Goal: Task Accomplishment & Management: Use online tool/utility

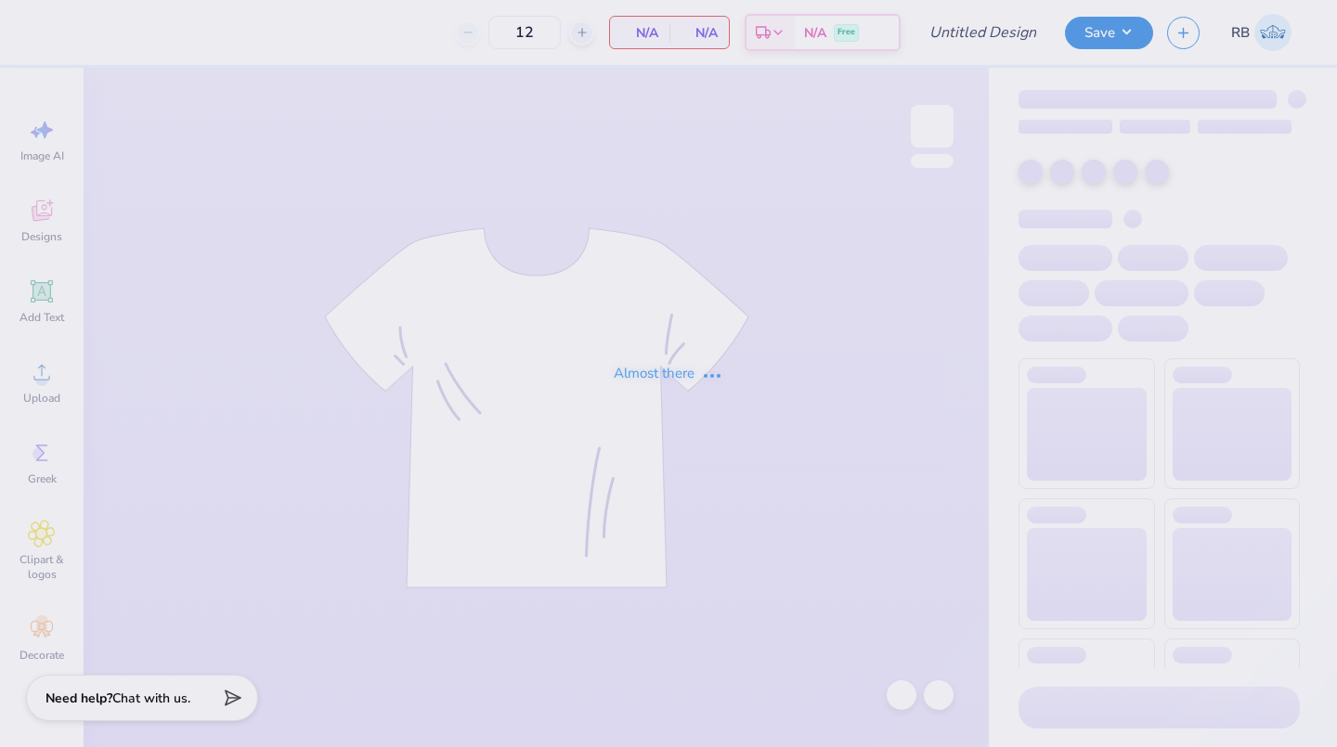
type input "anchorsplash Idea"
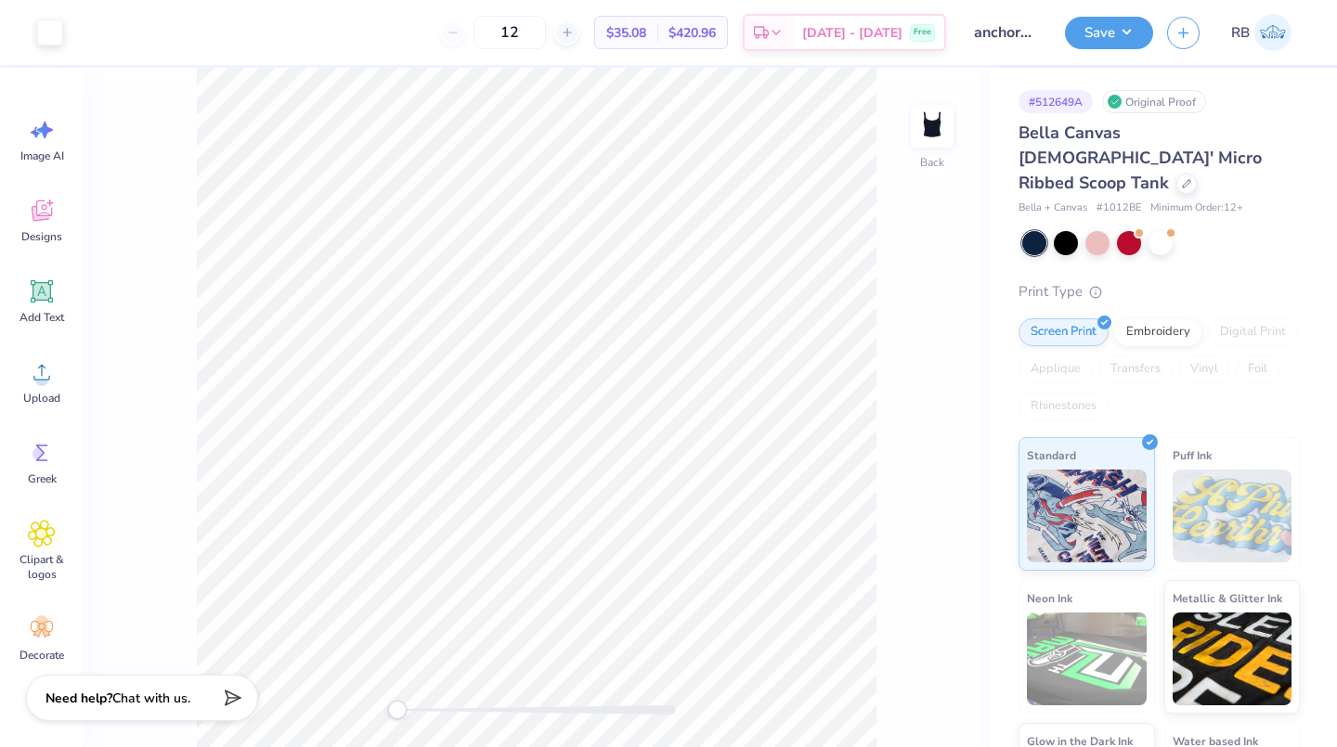
click at [1164, 231] on div at bounding box center [1160, 243] width 24 height 24
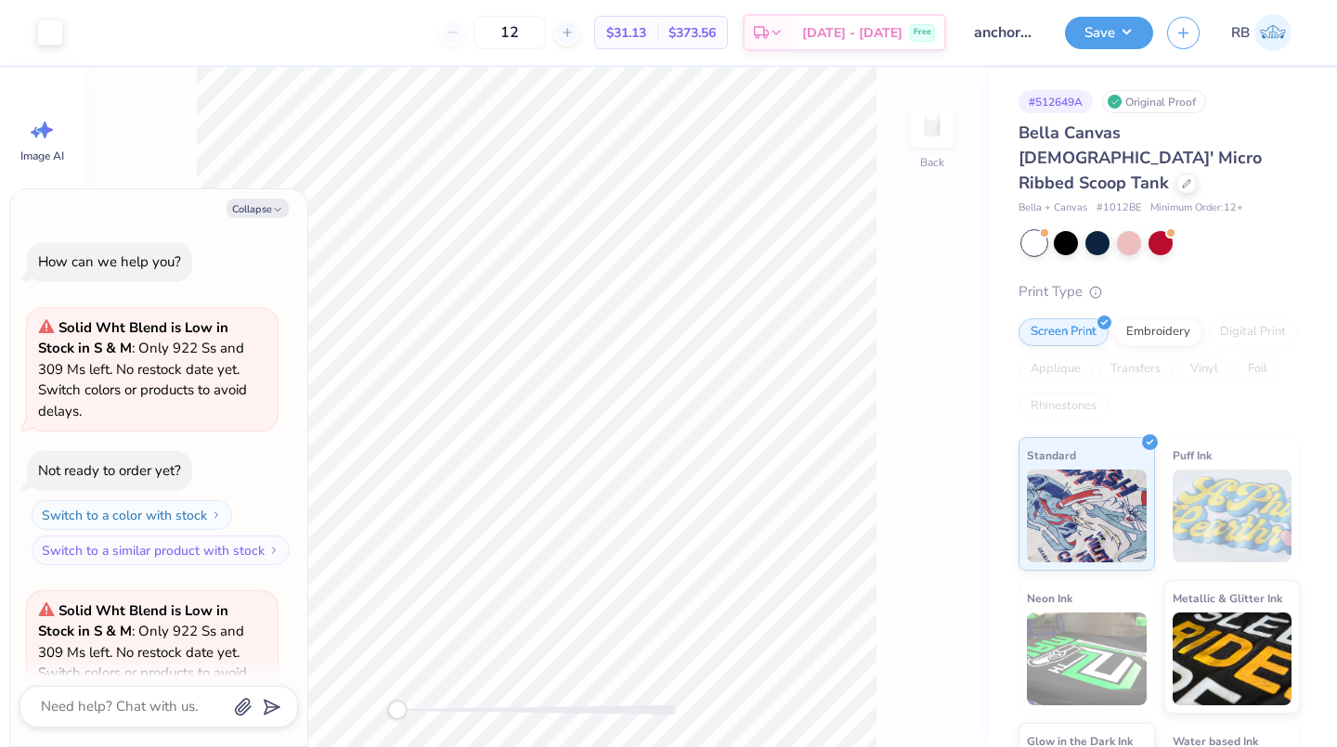
scroll to position [186, 0]
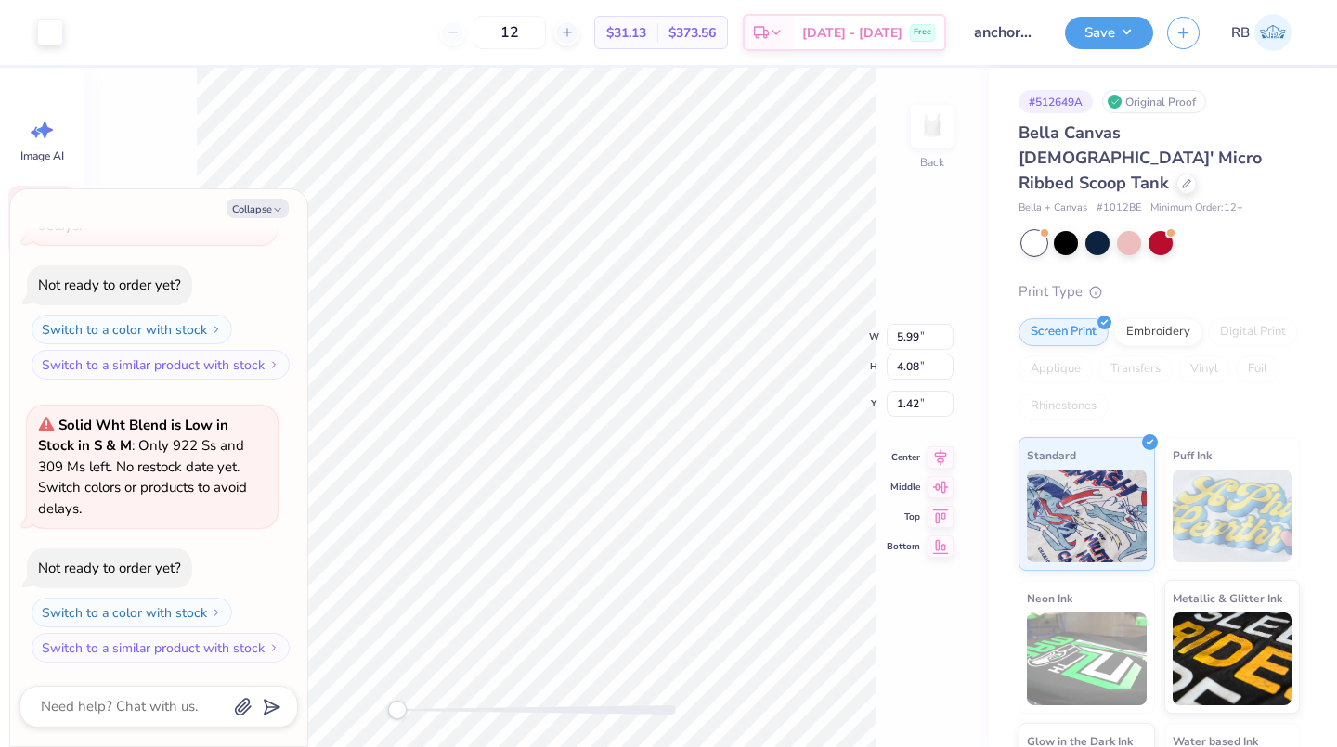
click at [50, 38] on div at bounding box center [50, 32] width 26 height 26
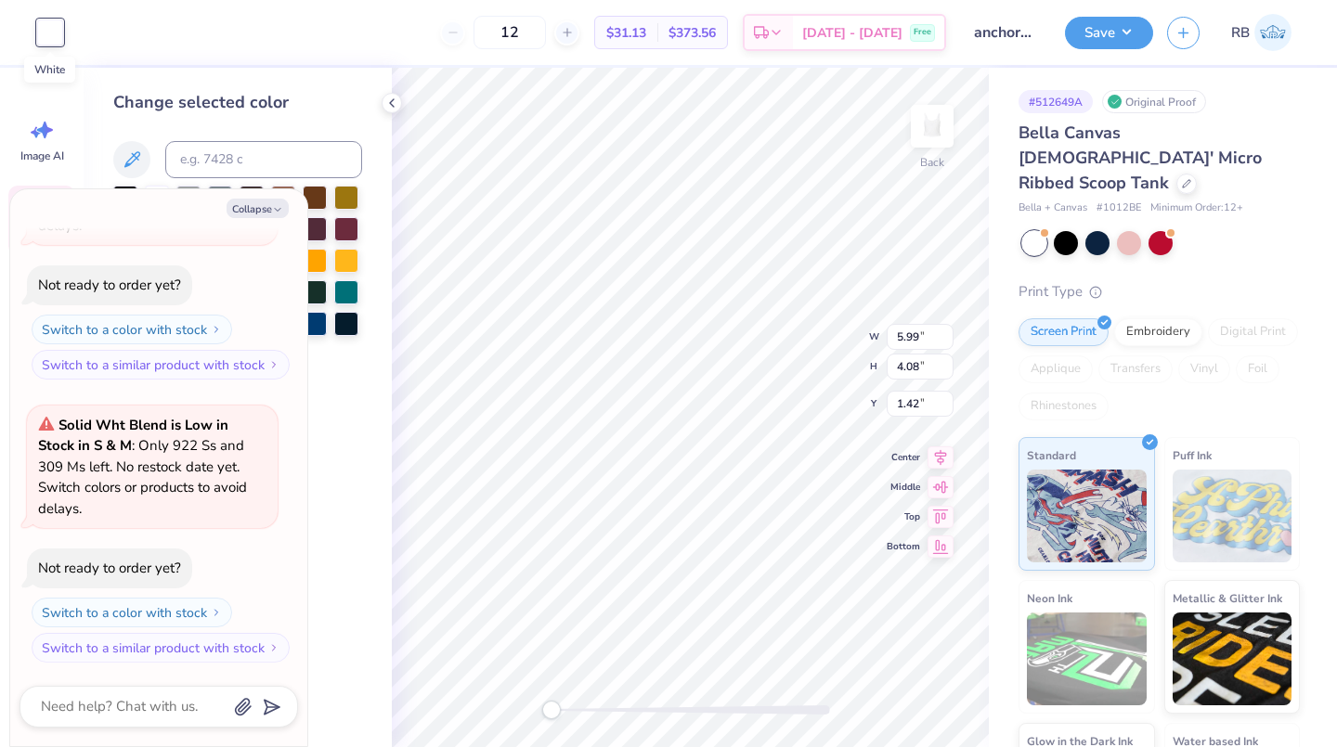
click at [338, 576] on div "Change selected color" at bounding box center [238, 408] width 308 height 680
click at [261, 203] on button "Collapse" at bounding box center [258, 208] width 62 height 19
type textarea "x"
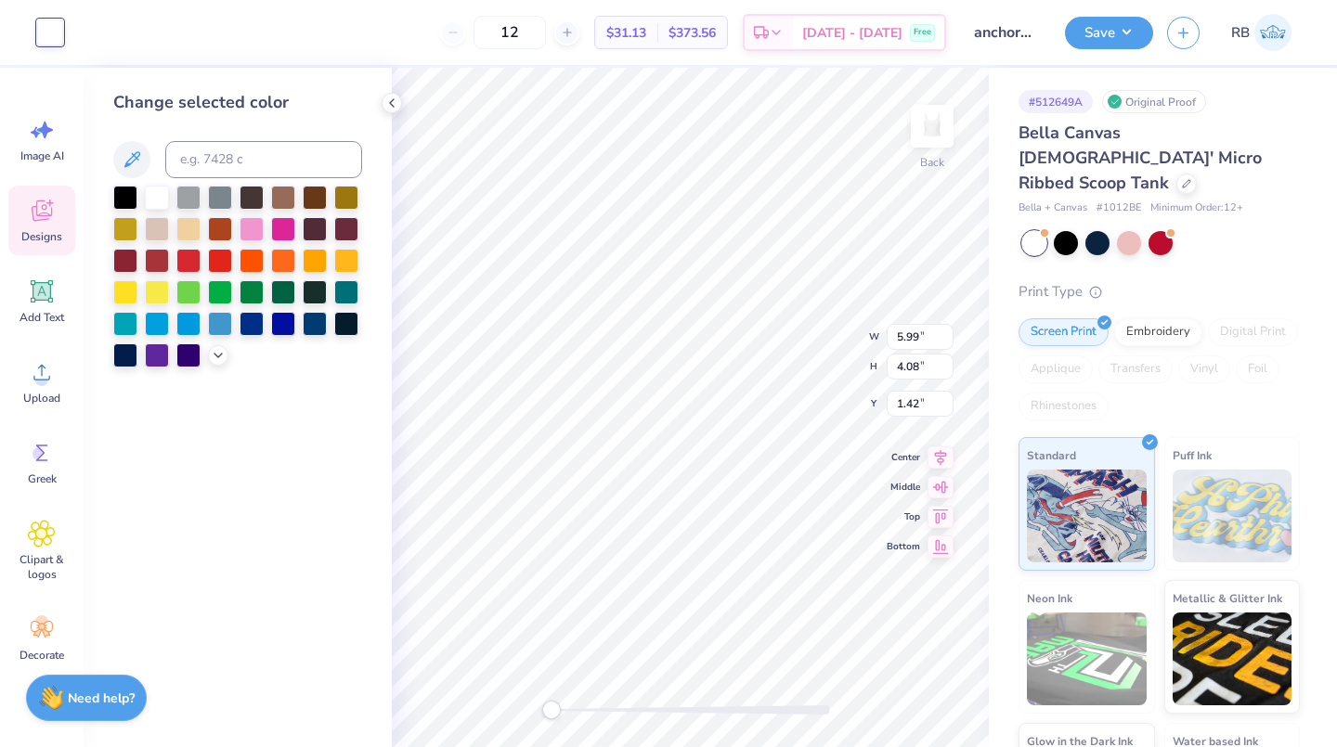
click at [218, 356] on icon at bounding box center [218, 355] width 15 height 15
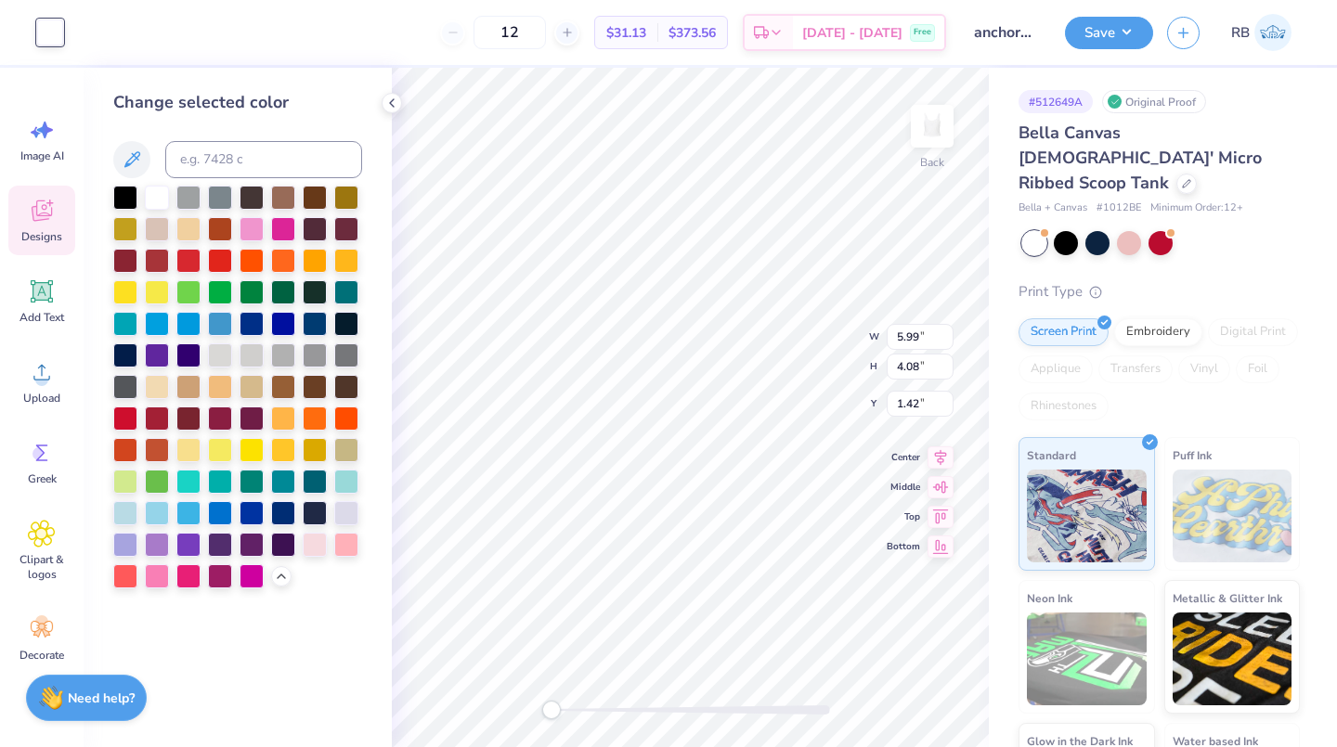
click at [117, 375] on div at bounding box center [125, 387] width 24 height 24
click at [136, 380] on div at bounding box center [125, 387] width 24 height 24
click at [93, 416] on div "Change selected color" at bounding box center [238, 408] width 308 height 680
click at [124, 357] on div at bounding box center [125, 355] width 24 height 24
type input "1.44"
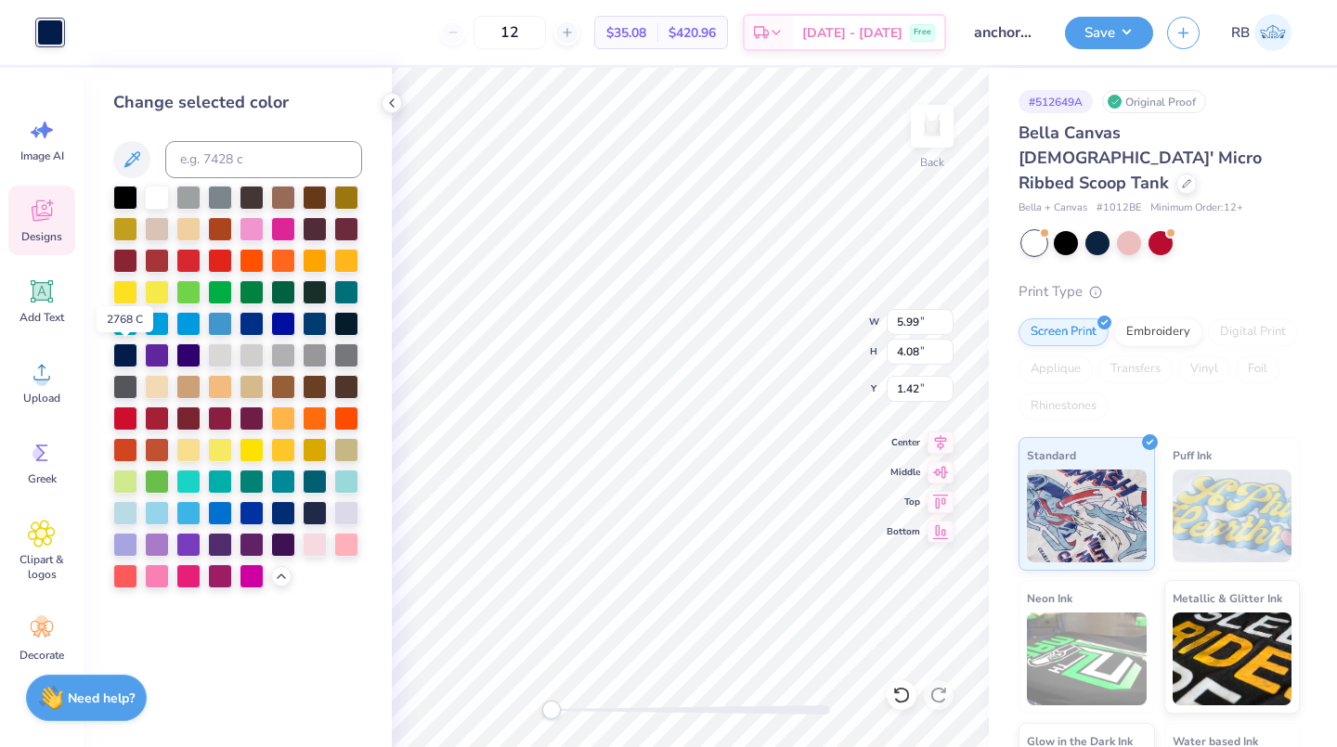
type input "2.02"
type input "2.41"
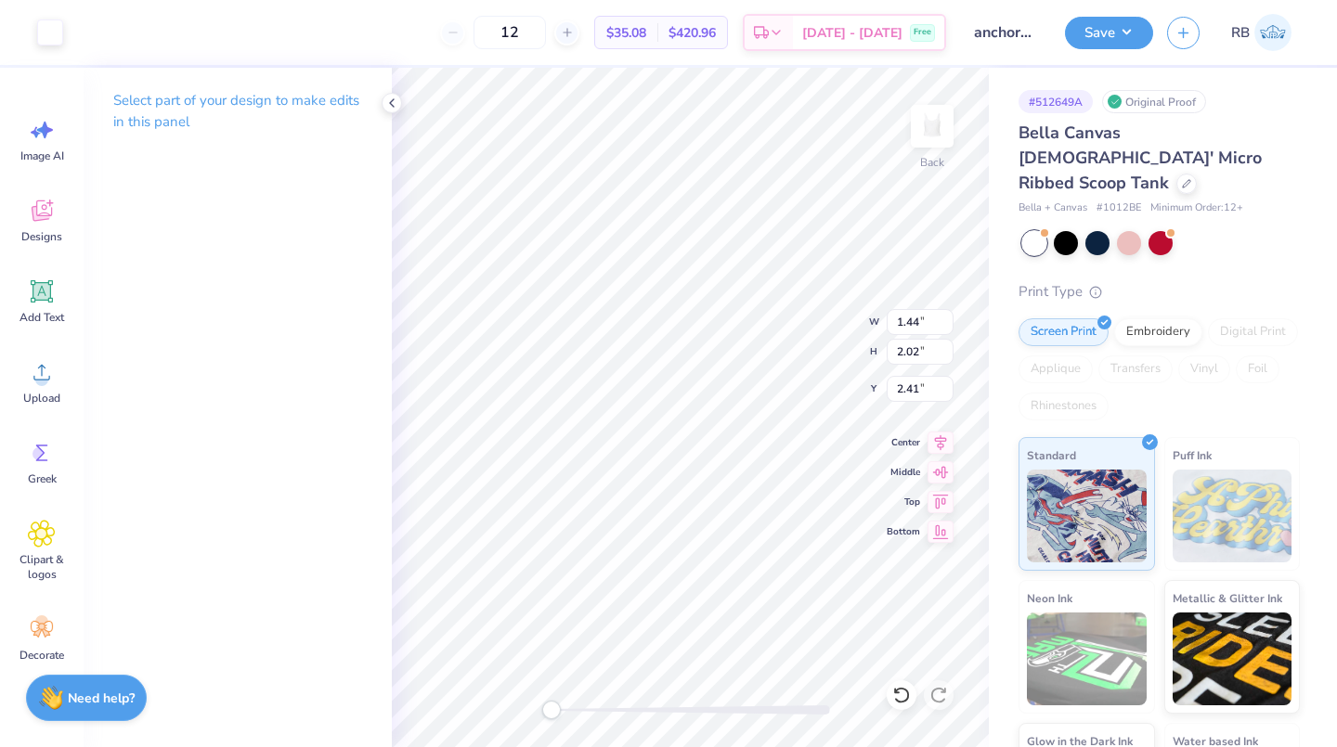
click at [47, 21] on div at bounding box center [50, 32] width 26 height 26
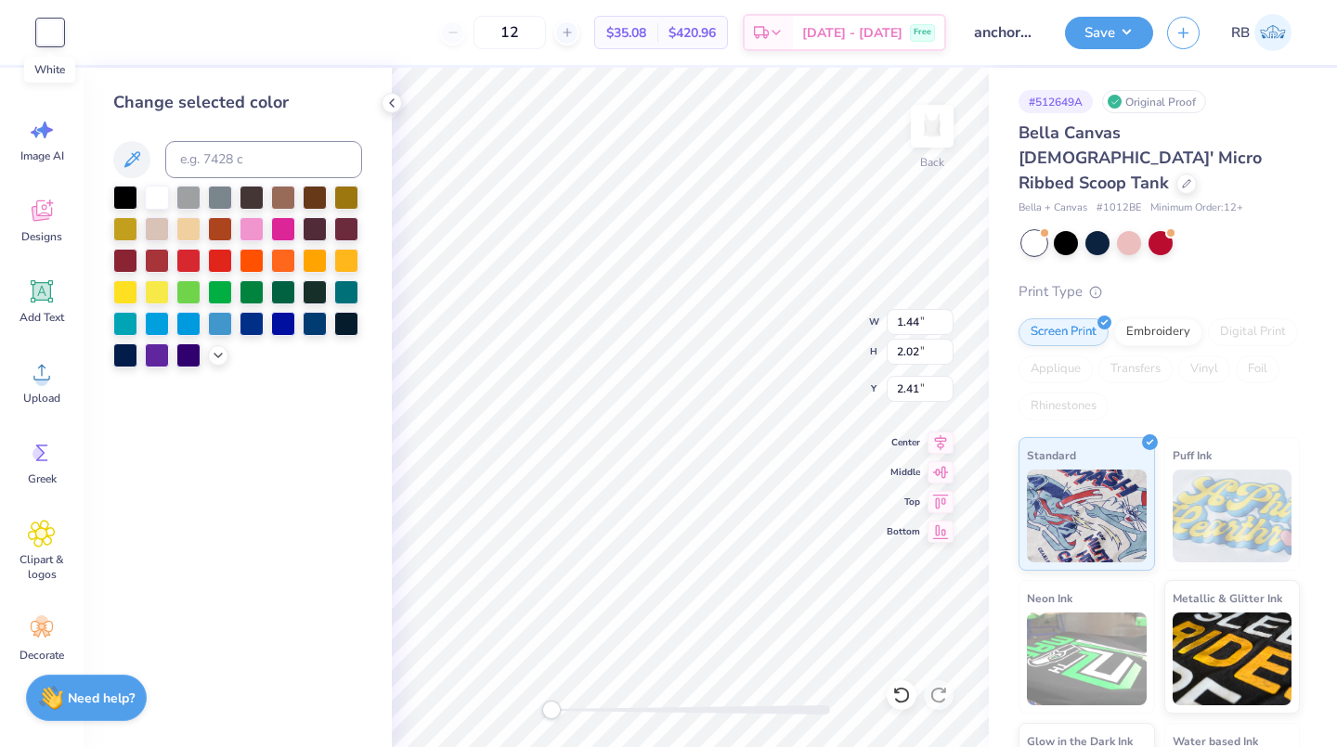
click at [218, 356] on icon at bounding box center [218, 355] width 15 height 15
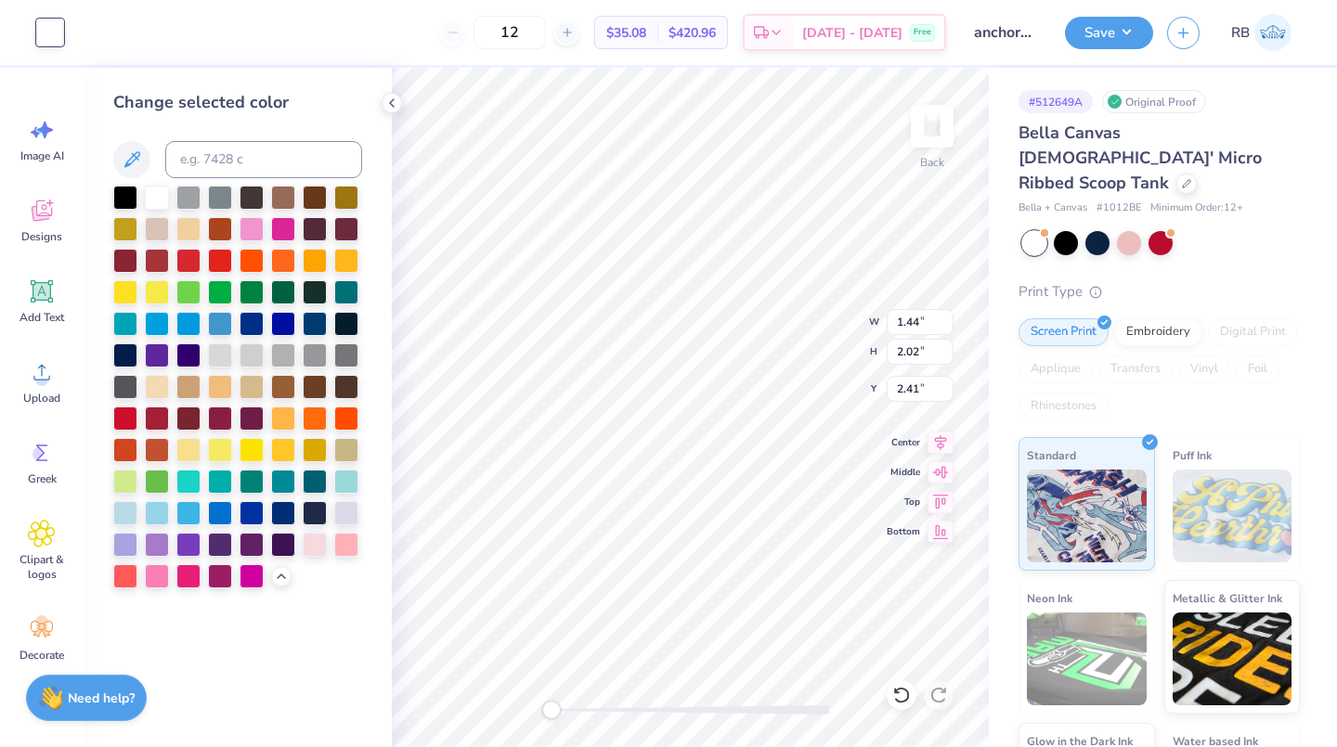
click at [122, 353] on div at bounding box center [125, 355] width 24 height 24
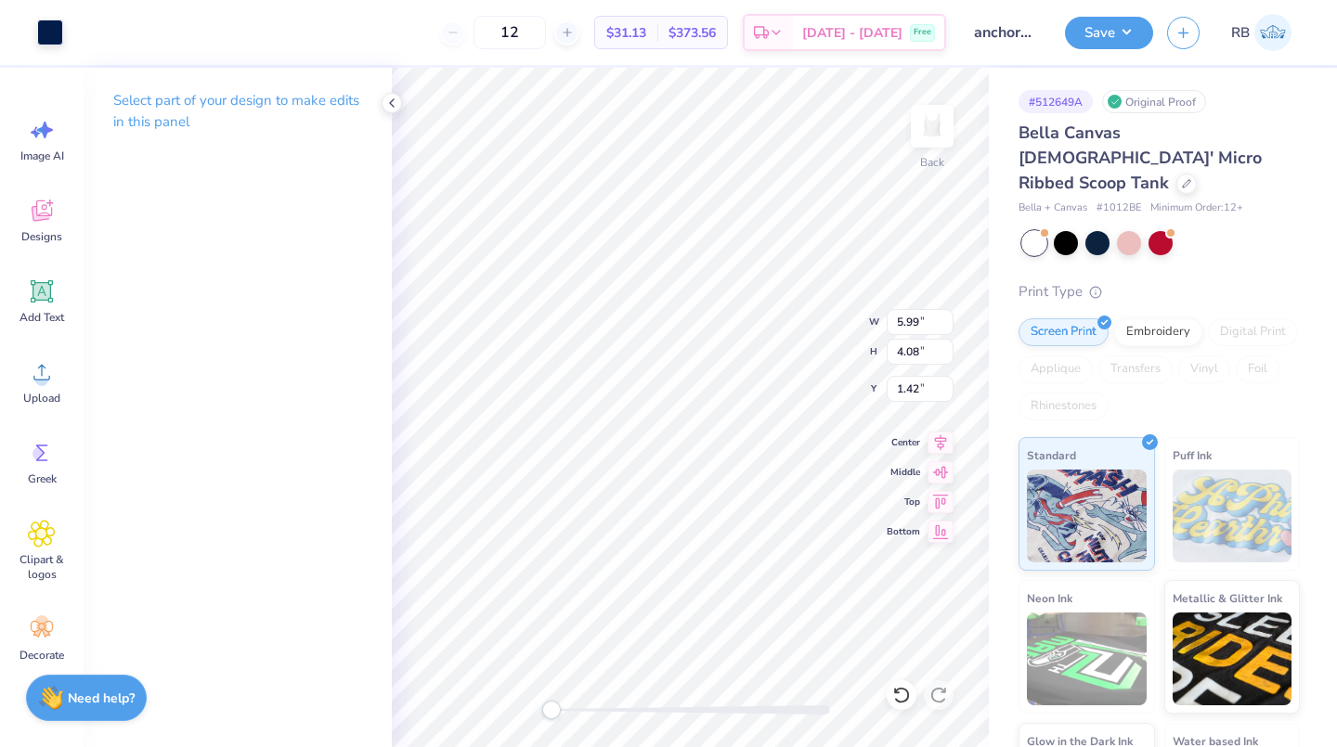
click at [49, 45] on div at bounding box center [50, 32] width 26 height 26
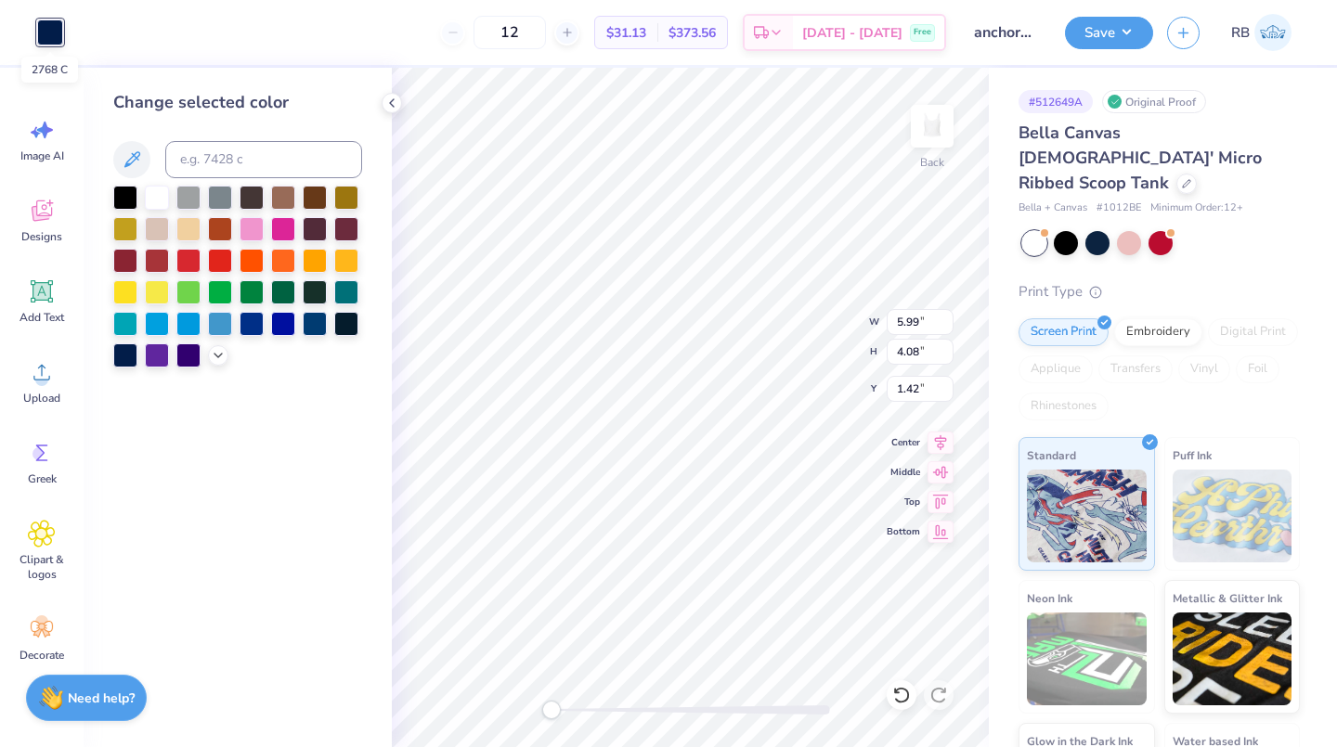
click at [124, 357] on div at bounding box center [125, 355] width 24 height 24
click at [133, 358] on div at bounding box center [125, 355] width 24 height 24
click at [130, 361] on div at bounding box center [125, 355] width 24 height 24
click at [125, 361] on div at bounding box center [125, 355] width 24 height 24
click at [190, 356] on div at bounding box center [188, 355] width 24 height 24
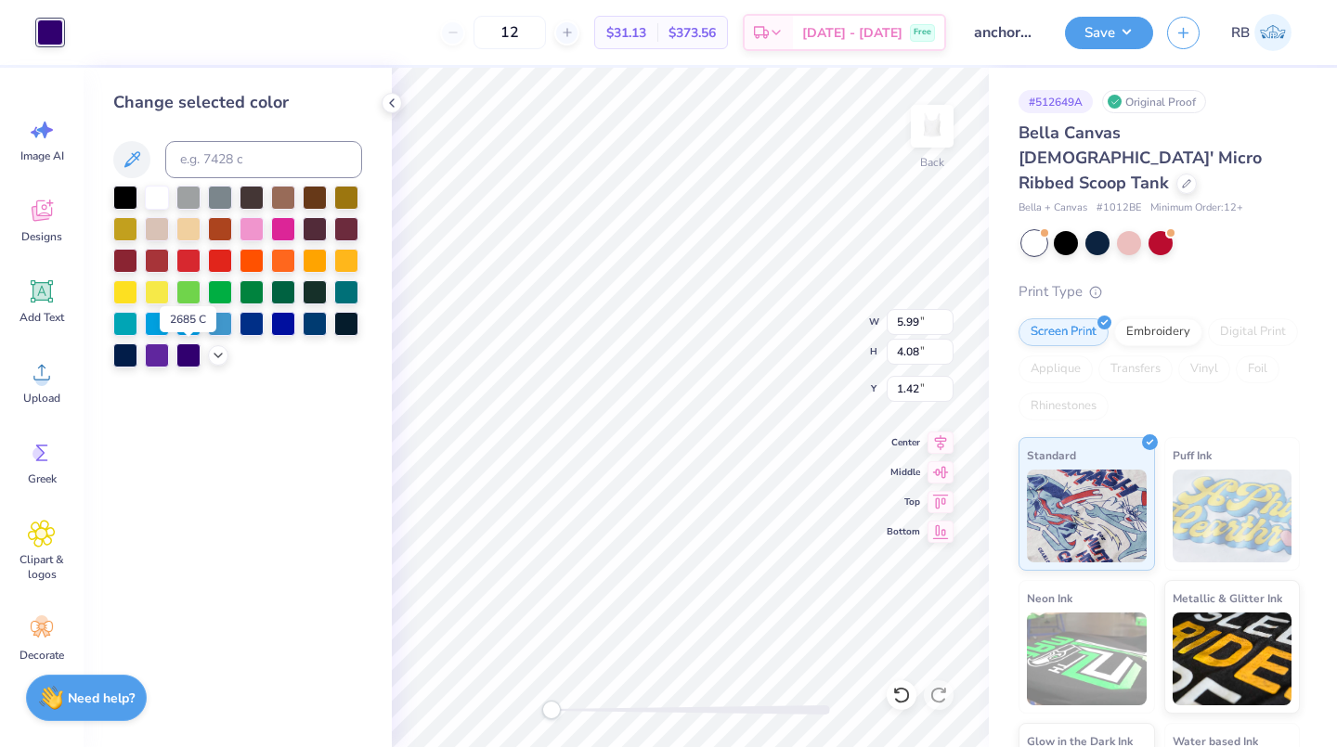
click at [218, 365] on div at bounding box center [218, 355] width 20 height 20
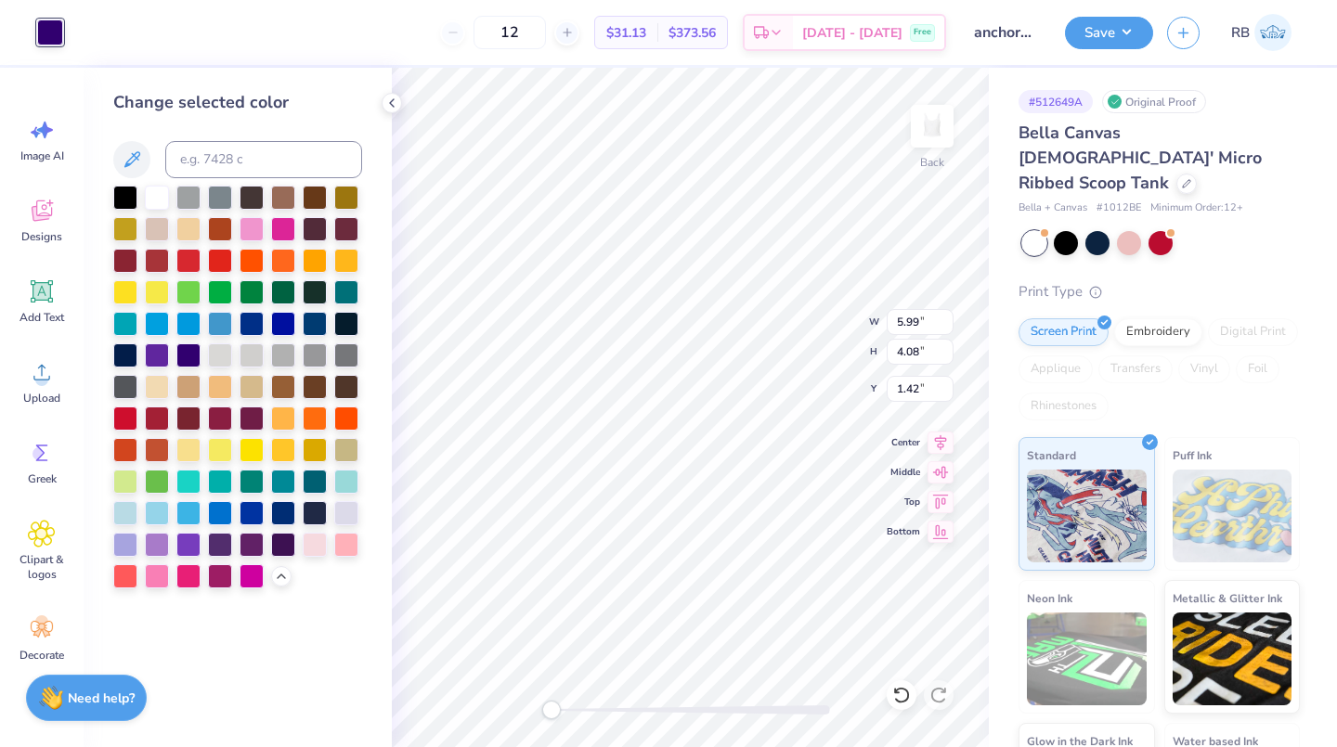
click at [129, 357] on div at bounding box center [125, 355] width 24 height 24
click at [186, 362] on div at bounding box center [188, 355] width 24 height 24
click at [255, 350] on div at bounding box center [252, 355] width 24 height 24
click at [260, 446] on div at bounding box center [252, 450] width 24 height 24
click at [130, 357] on div at bounding box center [125, 355] width 24 height 24
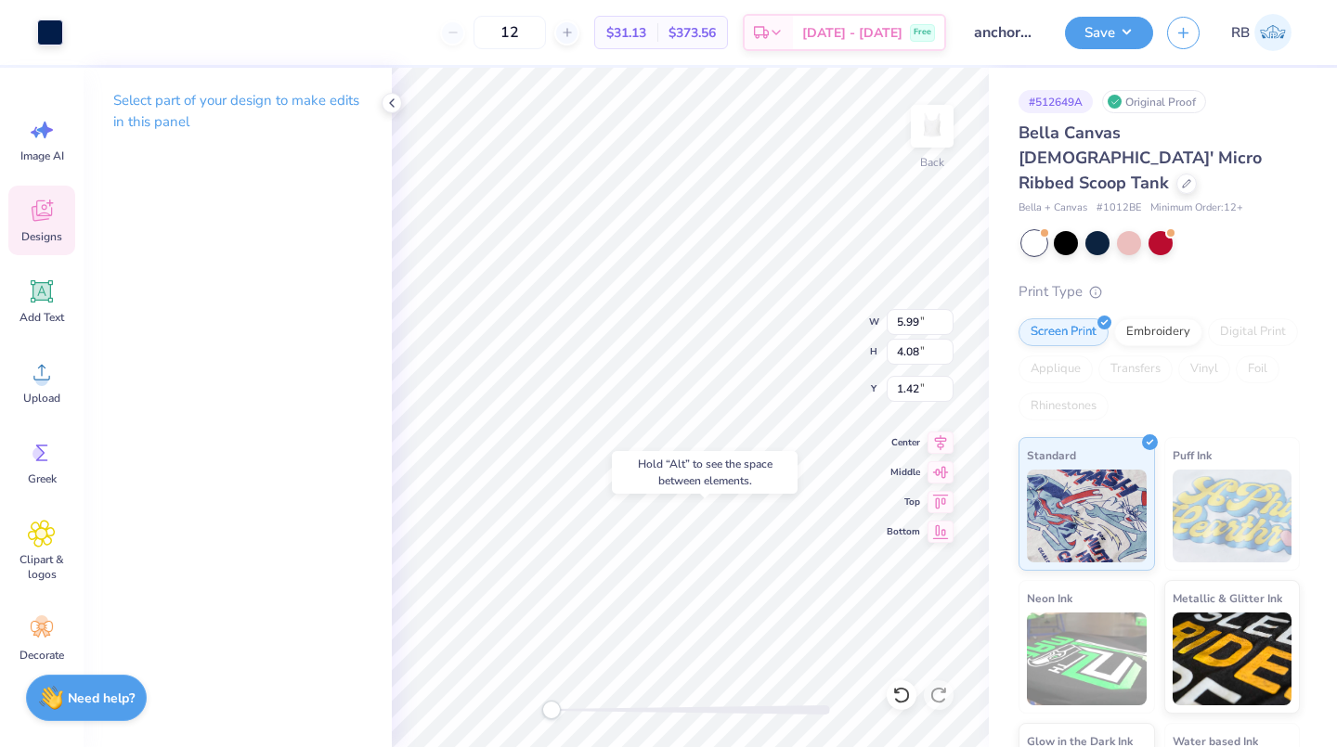
type input "1.44"
type input "2.02"
type input "2.41"
click at [60, 38] on div at bounding box center [50, 32] width 26 height 26
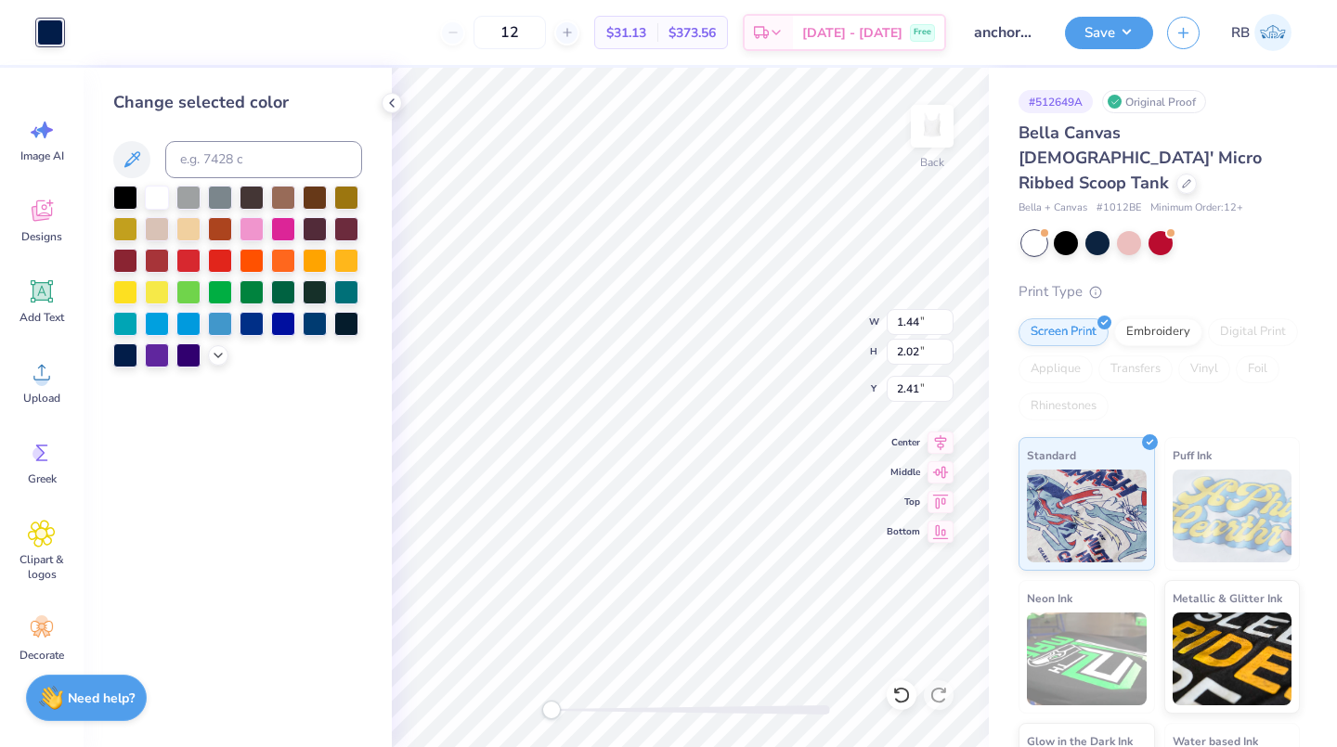
click at [45, 45] on div at bounding box center [50, 32] width 26 height 26
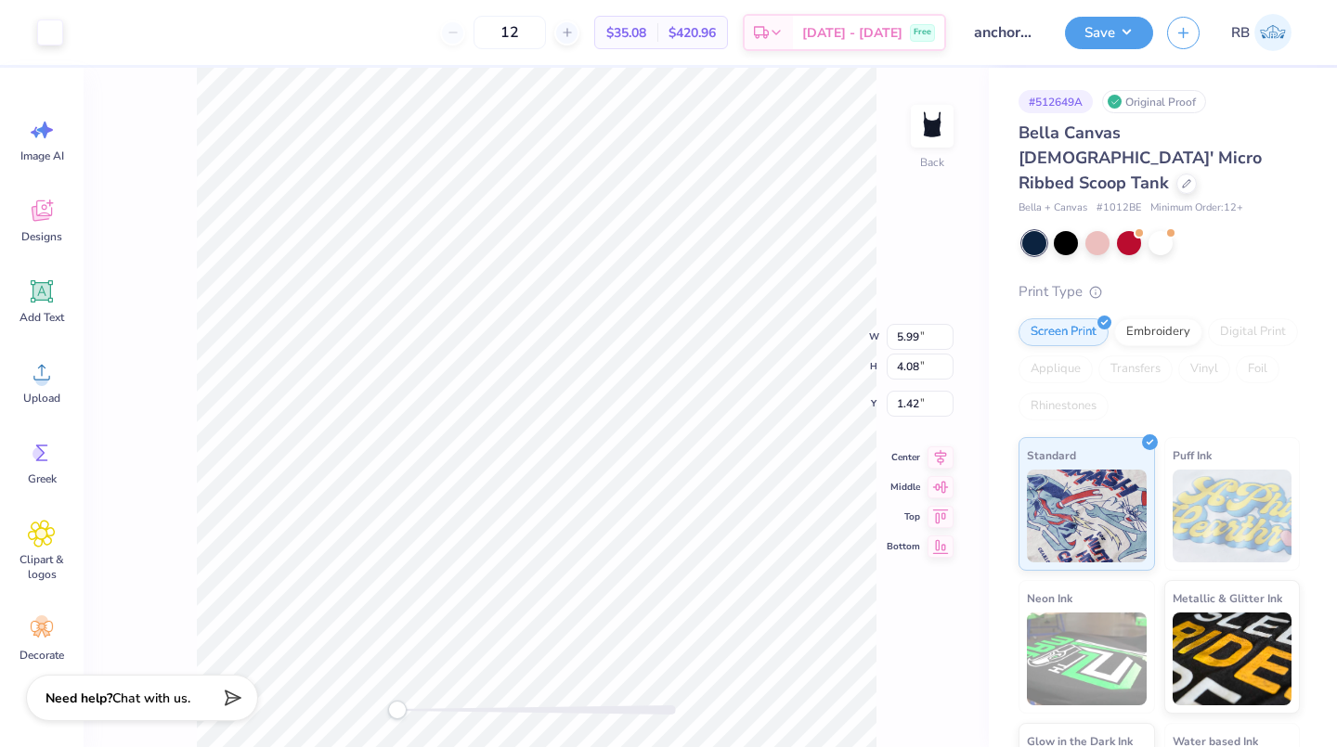
click at [53, 27] on div at bounding box center [50, 32] width 26 height 26
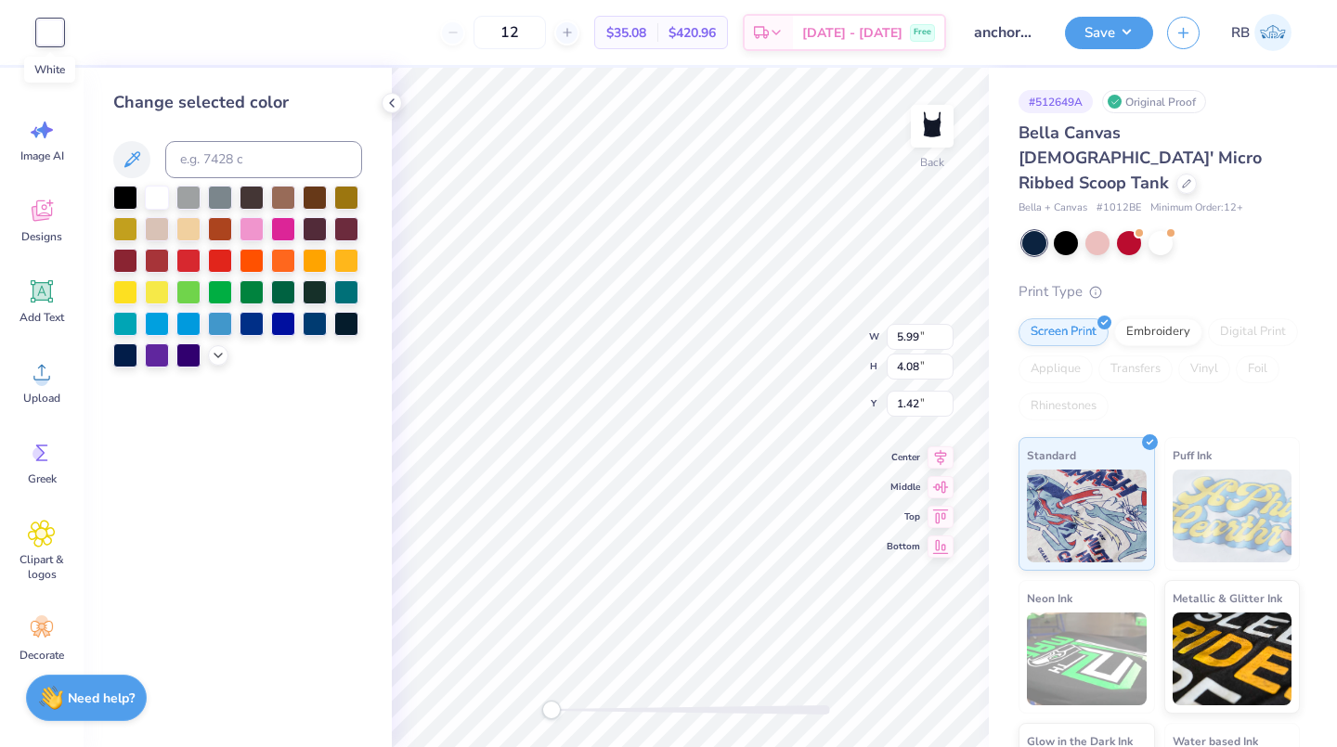
click at [217, 356] on icon at bounding box center [218, 355] width 15 height 15
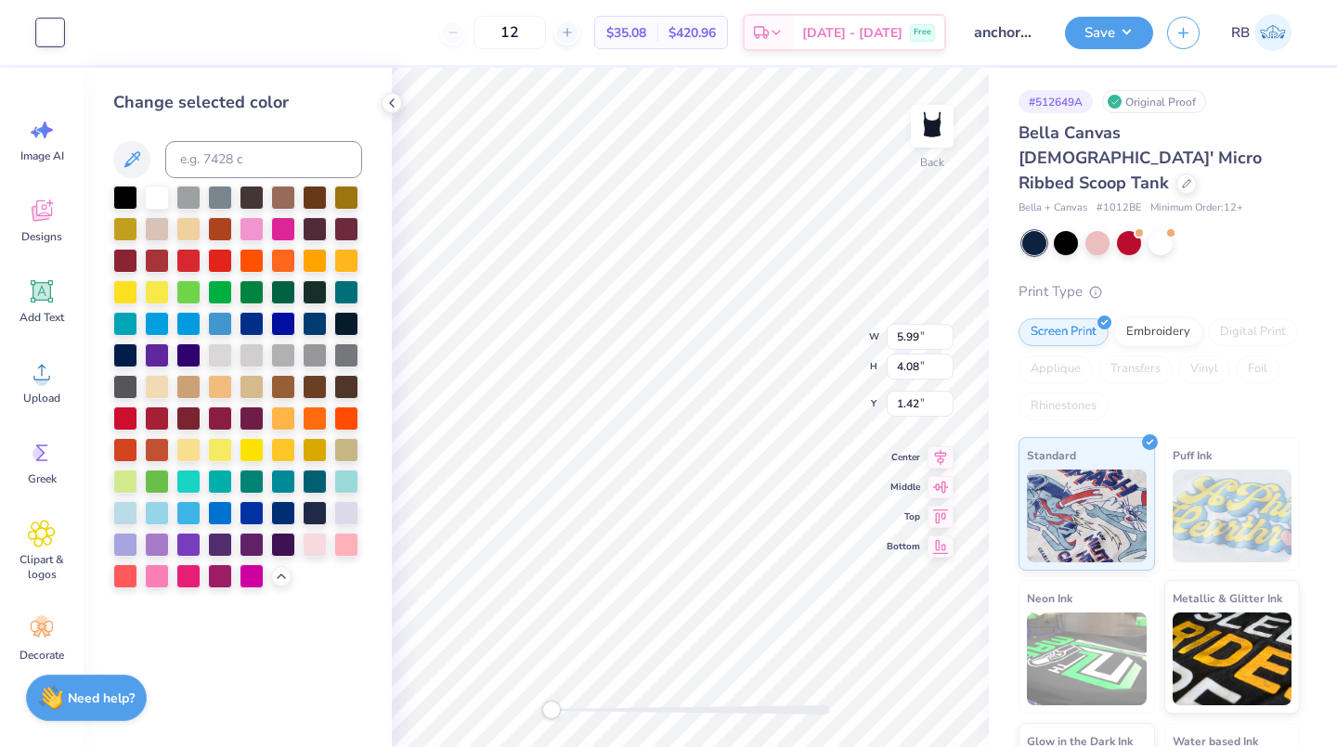
click at [130, 364] on div at bounding box center [125, 355] width 24 height 24
click at [1165, 231] on div at bounding box center [1160, 243] width 24 height 24
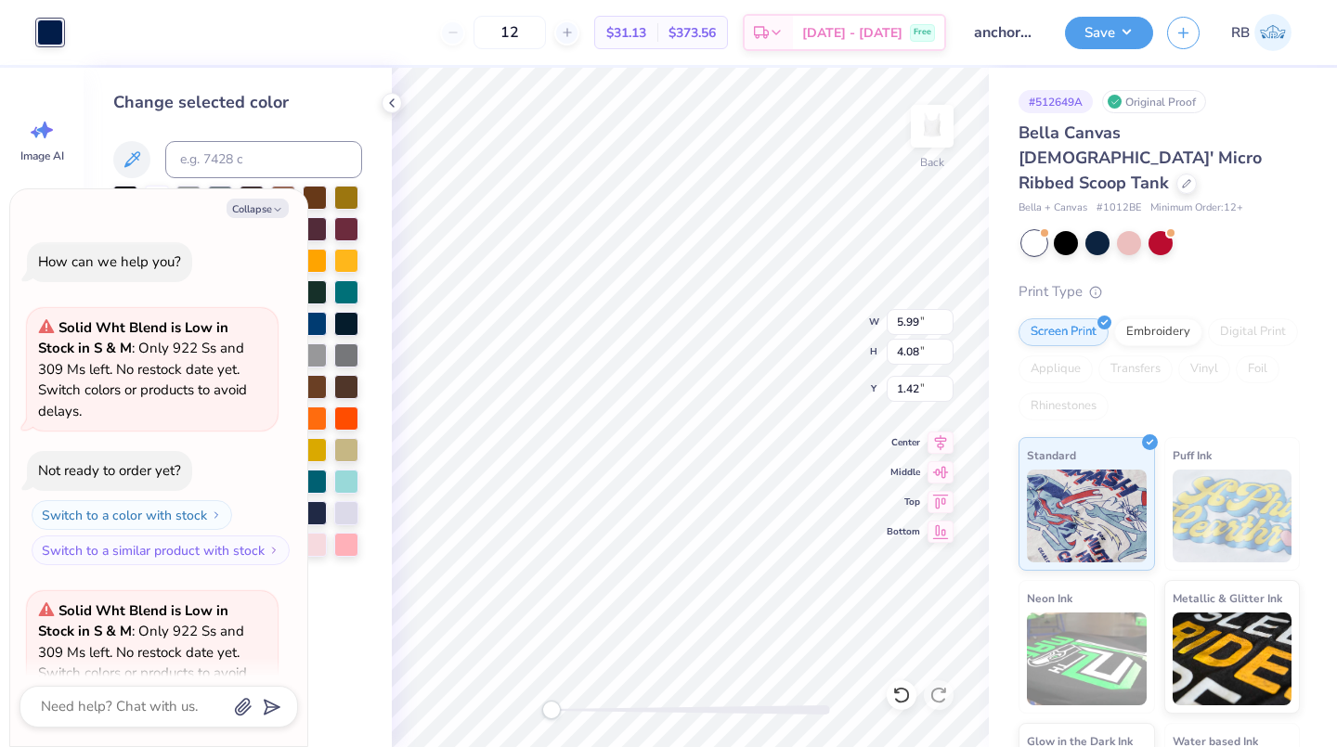
scroll to position [186, 0]
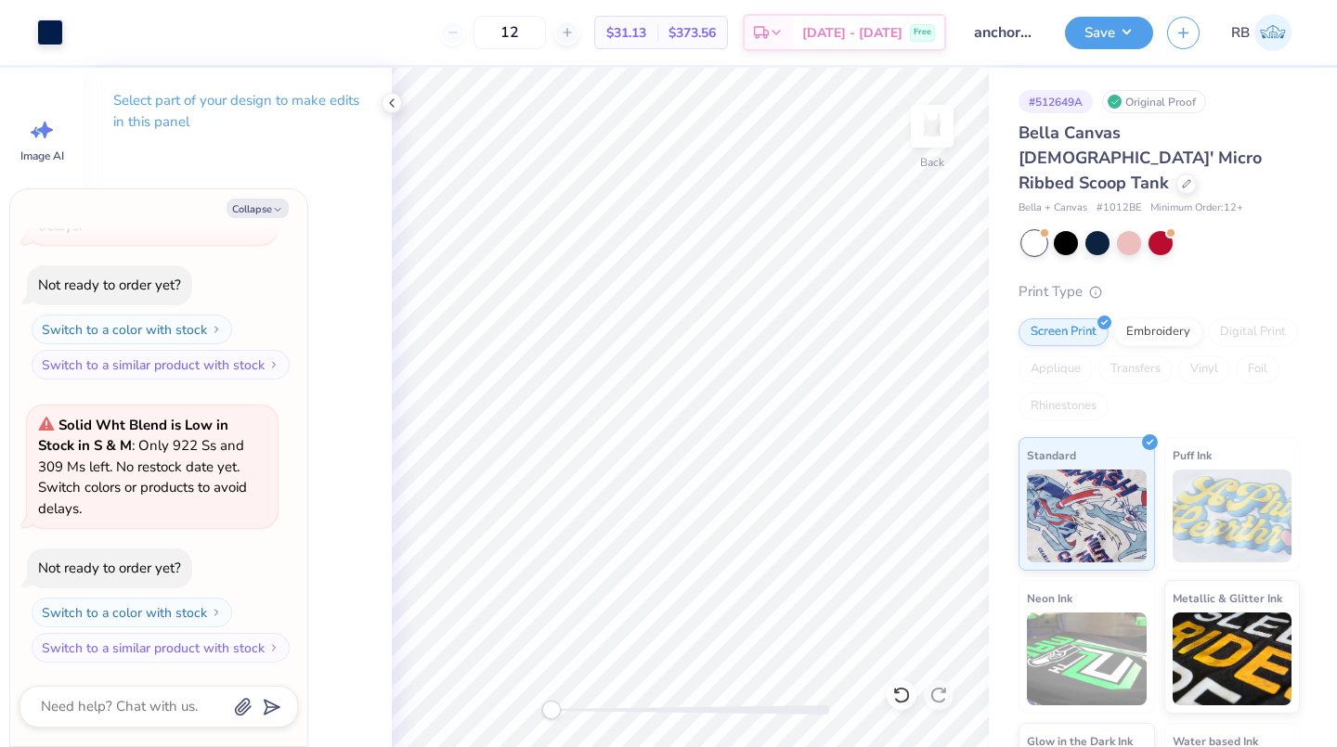
click at [546, 28] on input "12" at bounding box center [509, 32] width 72 height 33
type textarea "x"
type input "1"
type textarea "x"
type input "30"
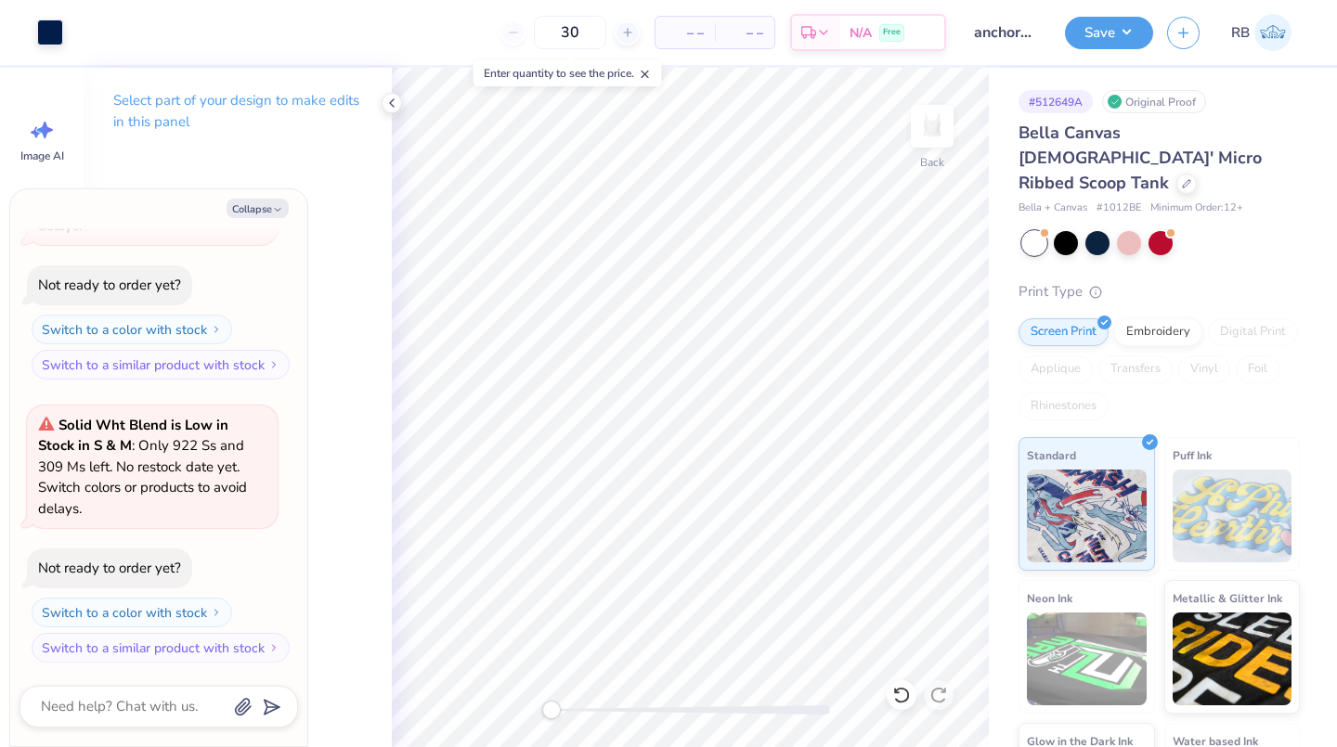
type textarea "x"
type input "309"
click at [528, 37] on input "309" at bounding box center [499, 32] width 72 height 33
type textarea "x"
click at [536, 32] on input "309" at bounding box center [499, 32] width 72 height 33
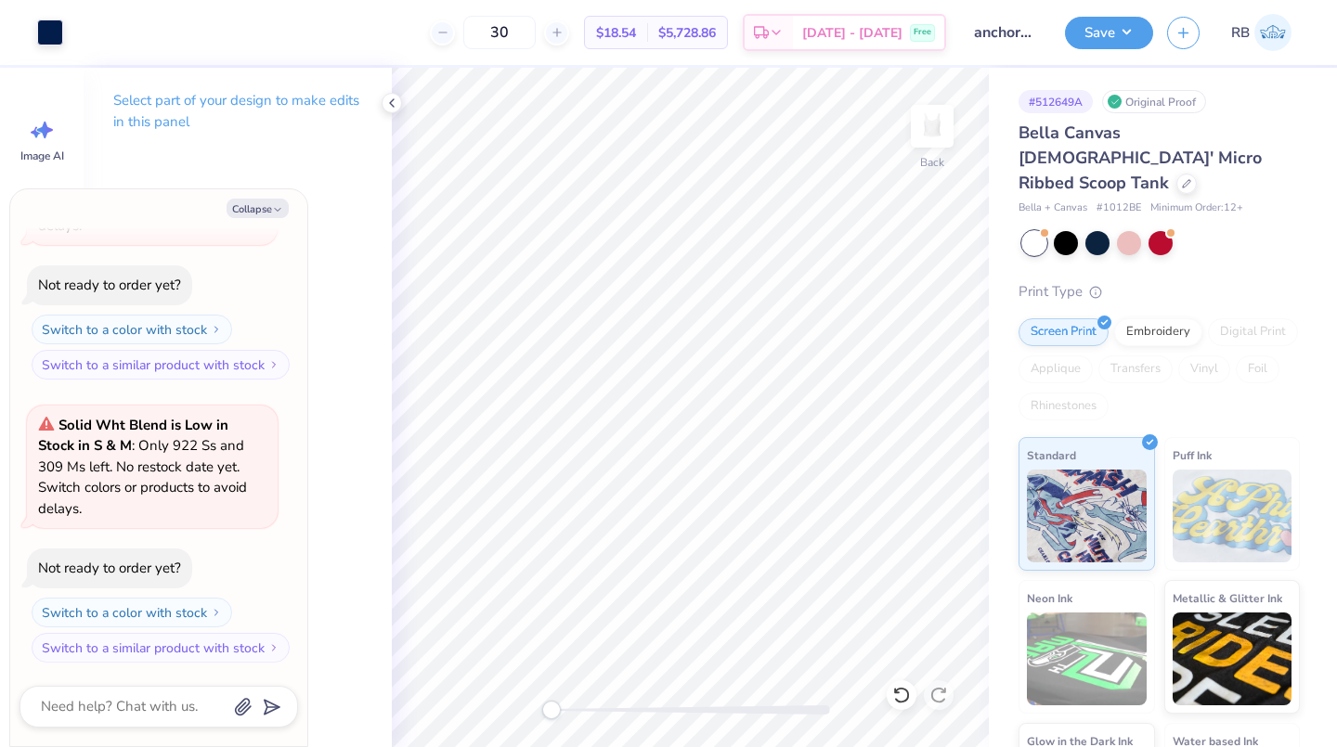
type input "3"
type textarea "x"
type input "314"
type textarea "x"
type input "314"
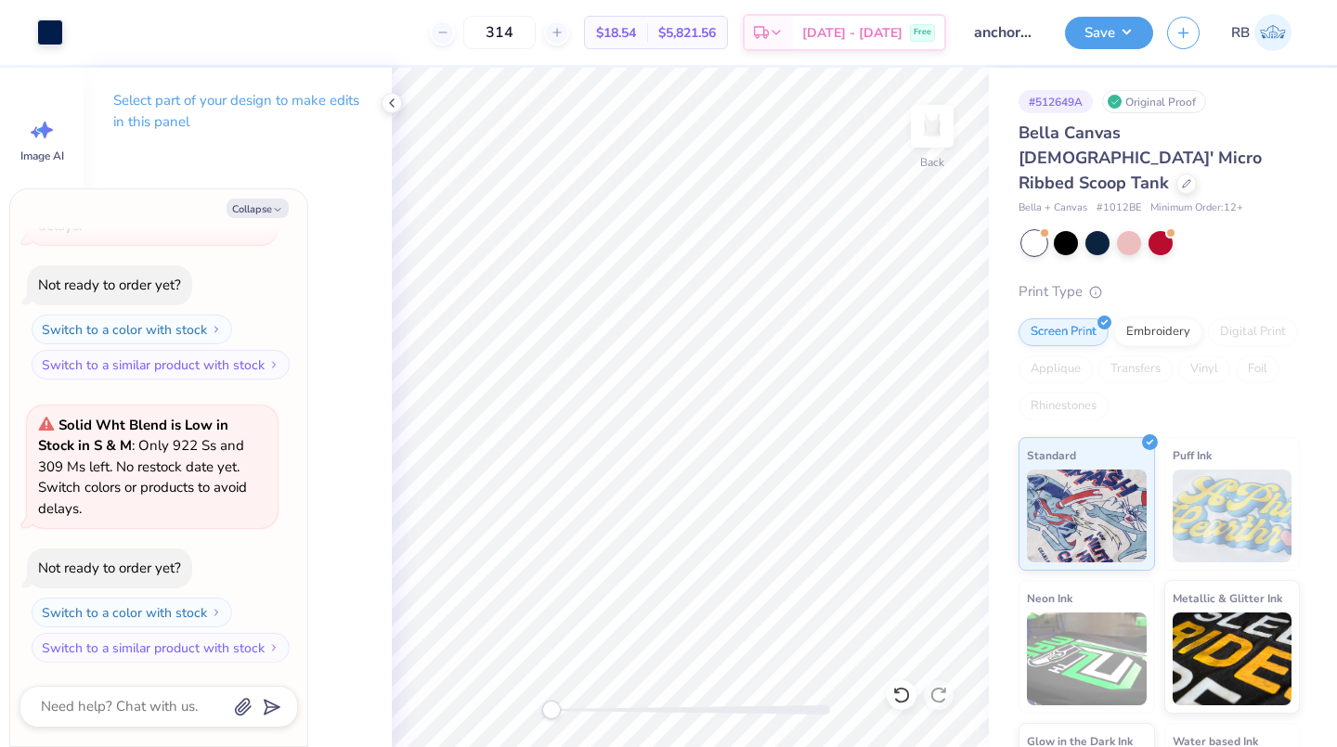
click at [1097, 231] on div at bounding box center [1097, 243] width 24 height 24
click at [1045, 231] on div at bounding box center [1034, 243] width 24 height 24
click at [1029, 231] on div at bounding box center [1034, 243] width 24 height 24
click at [1068, 231] on div at bounding box center [1066, 243] width 24 height 24
click at [254, 227] on div "Collapse How can we help you? Solid Wht Blend is Low in Stock in S & M : Only 9…" at bounding box center [158, 467] width 297 height 557
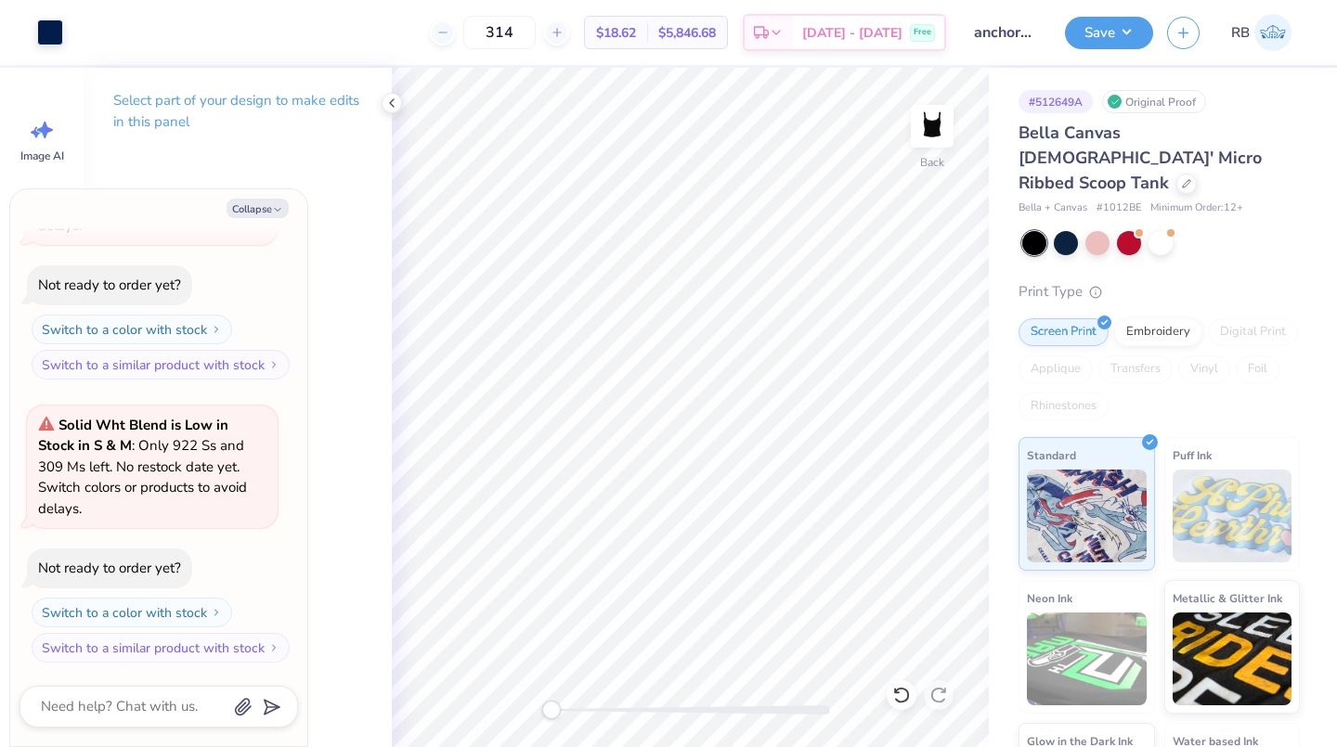
click at [253, 214] on button "Collapse" at bounding box center [258, 208] width 62 height 19
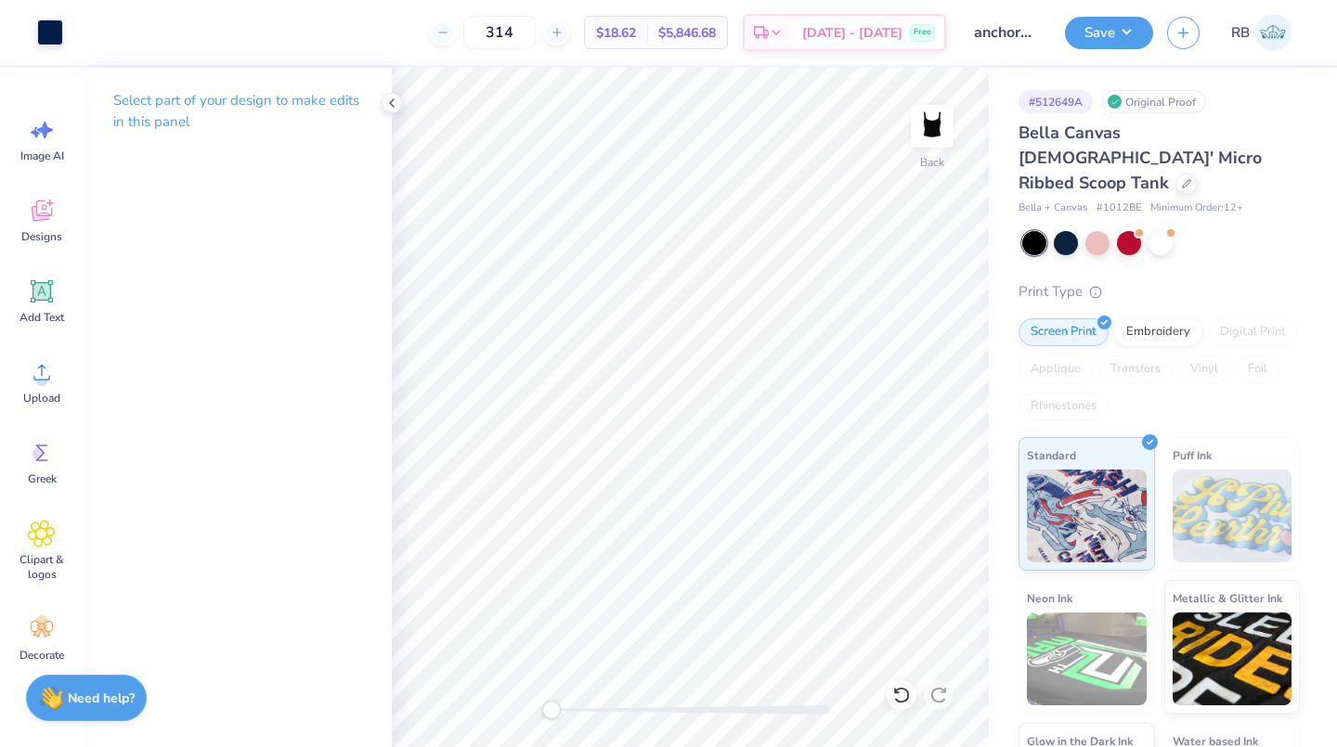
click at [1079, 231] on div at bounding box center [1161, 243] width 278 height 24
click at [1066, 231] on div at bounding box center [1066, 243] width 24 height 24
click at [1126, 231] on div at bounding box center [1129, 243] width 24 height 24
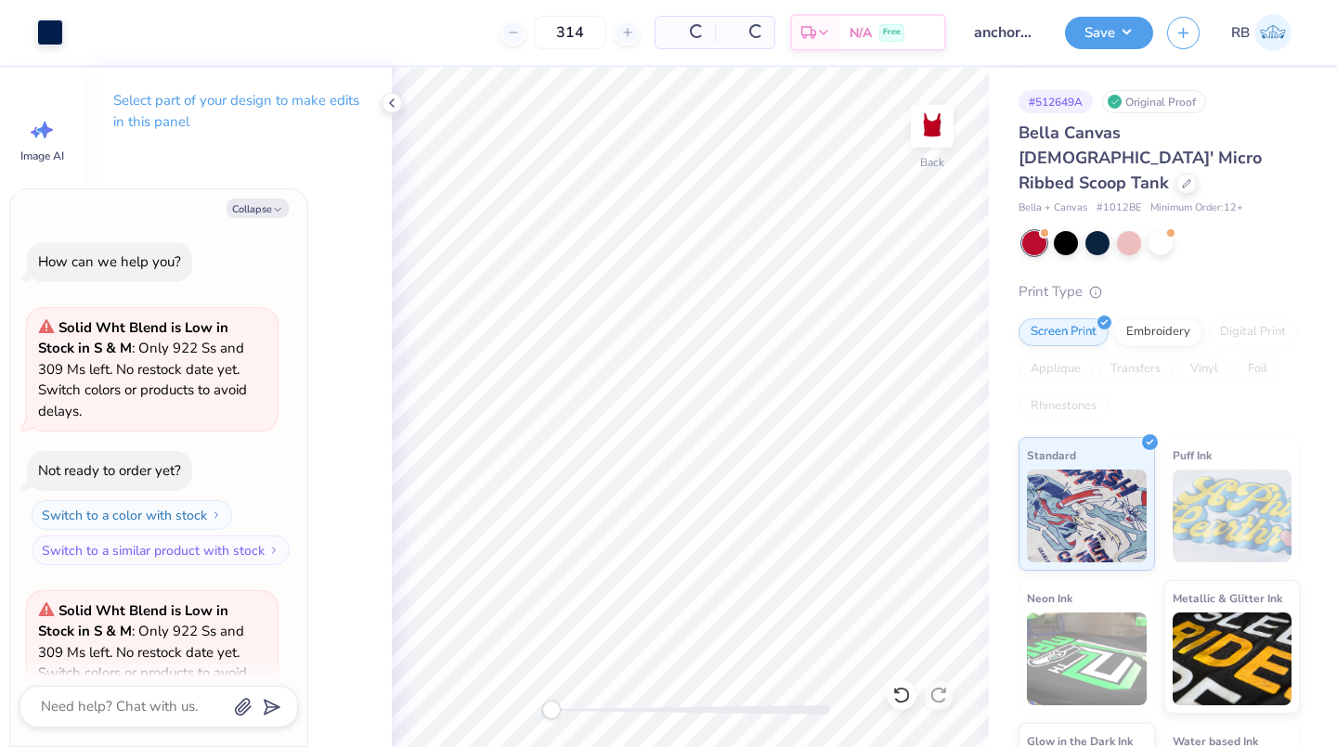
scroll to position [448, 0]
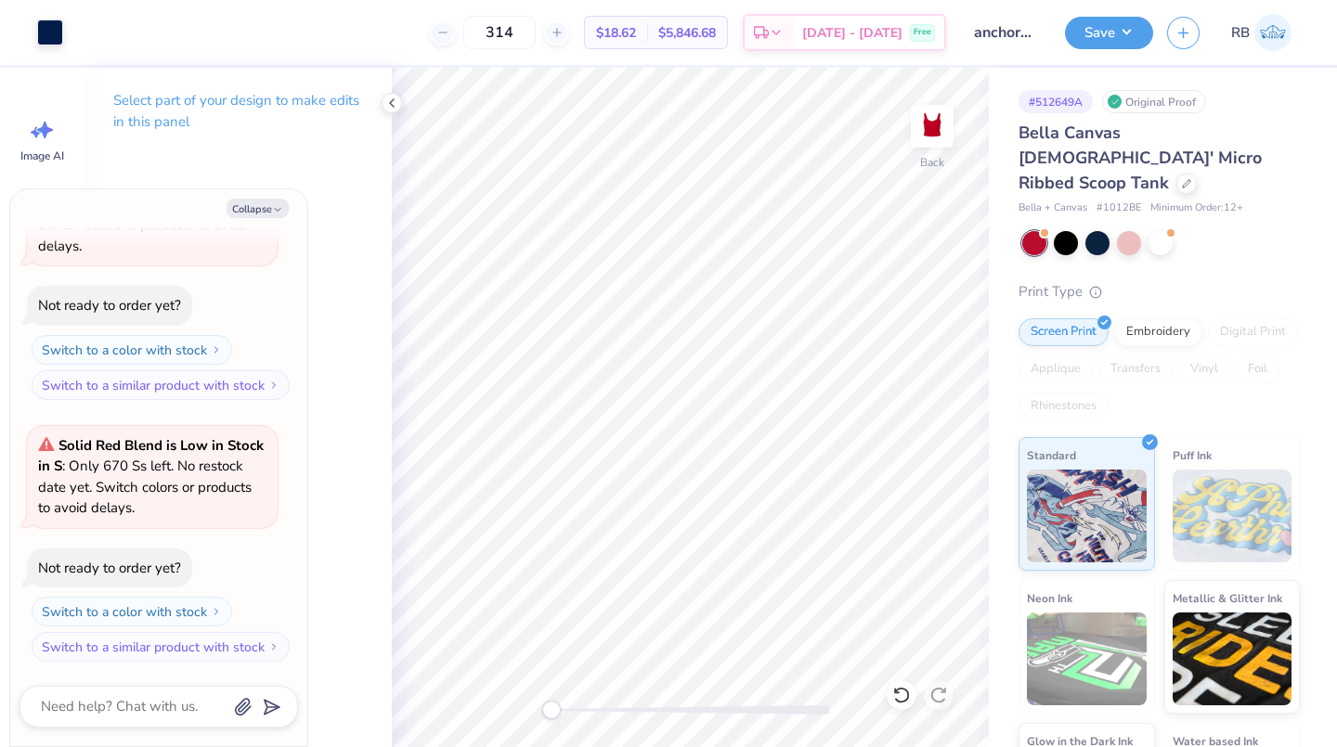
click at [1070, 231] on div at bounding box center [1066, 243] width 24 height 24
click at [1092, 231] on div at bounding box center [1097, 243] width 24 height 24
type textarea "x"
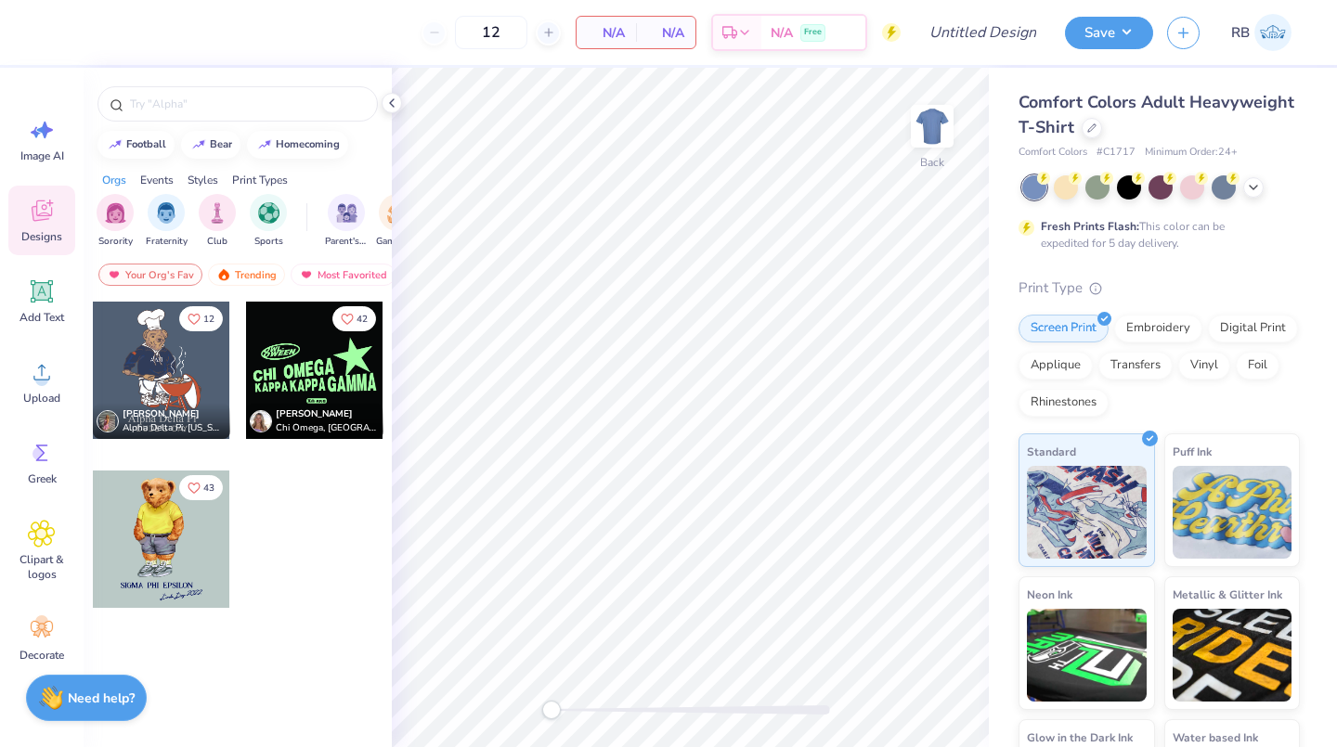
click at [1096, 129] on icon at bounding box center [1091, 127] width 9 height 9
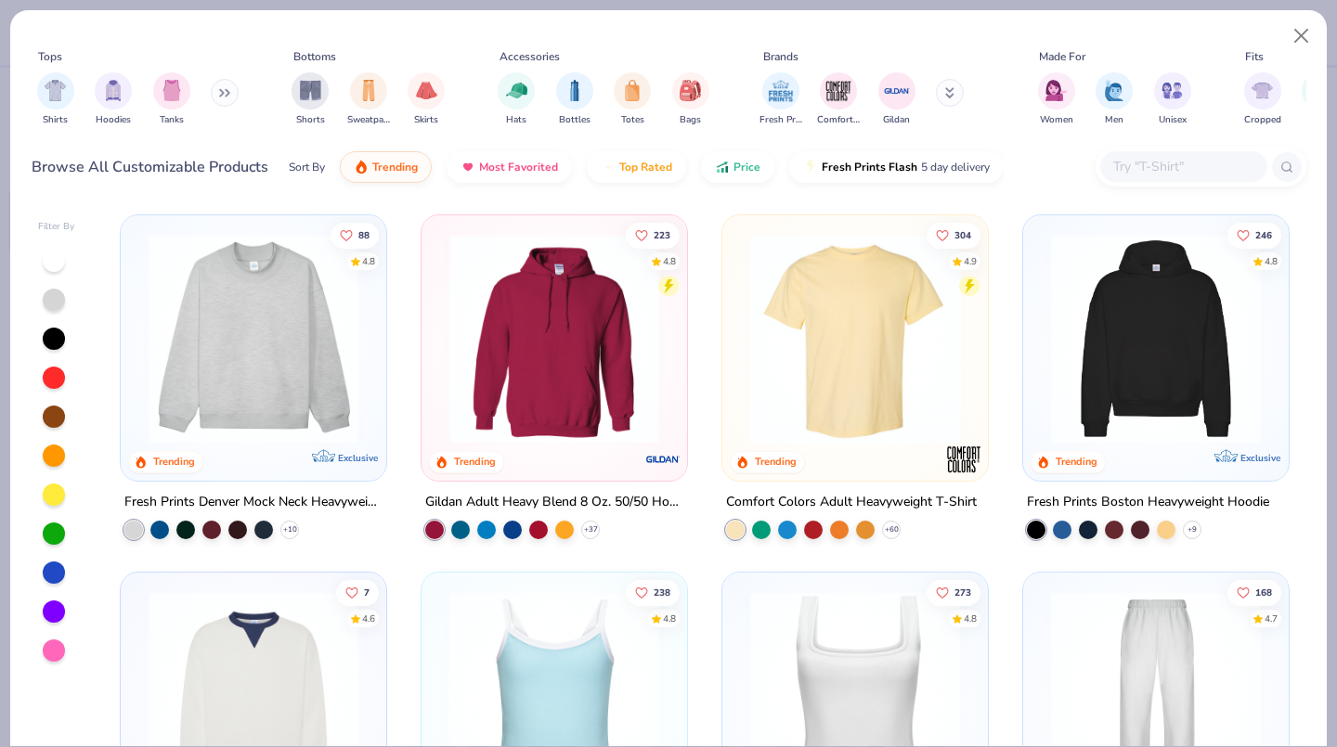
click at [222, 91] on icon at bounding box center [221, 93] width 3 height 6
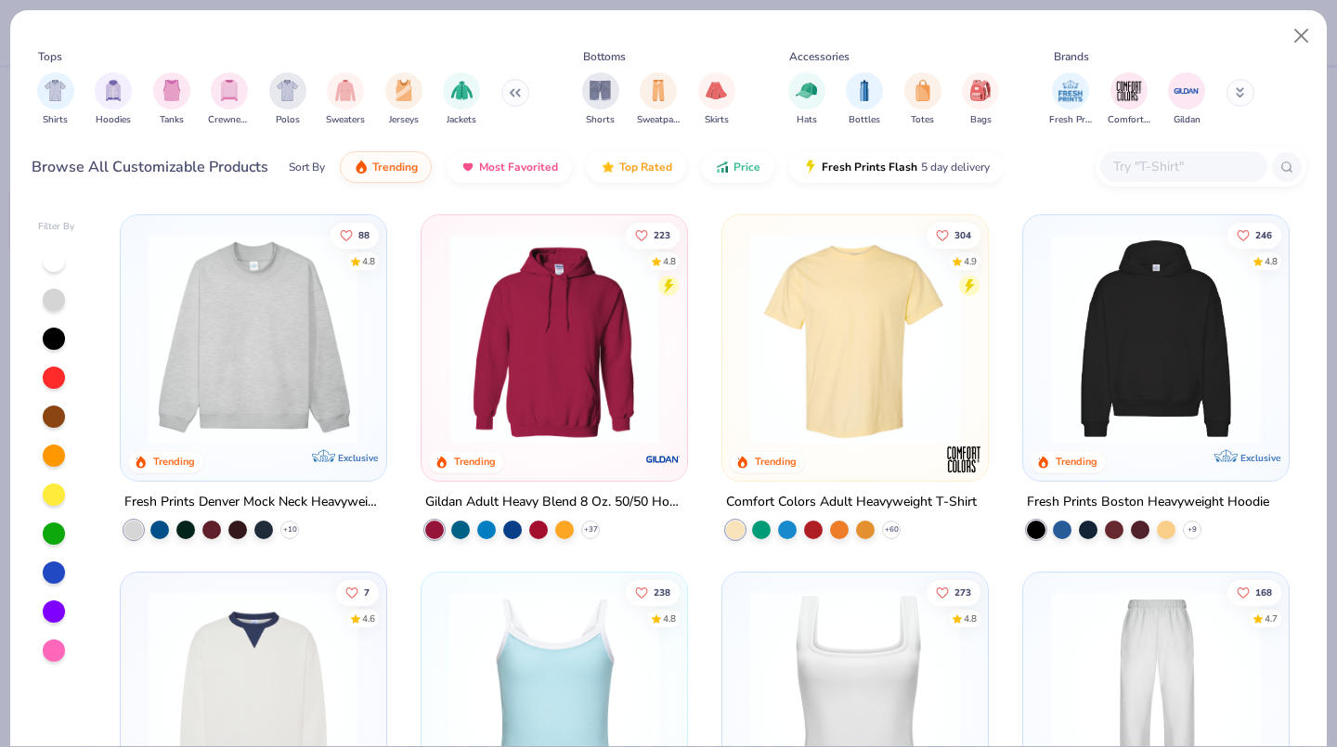
click at [404, 101] on div "filter for Jerseys" at bounding box center [403, 90] width 37 height 37
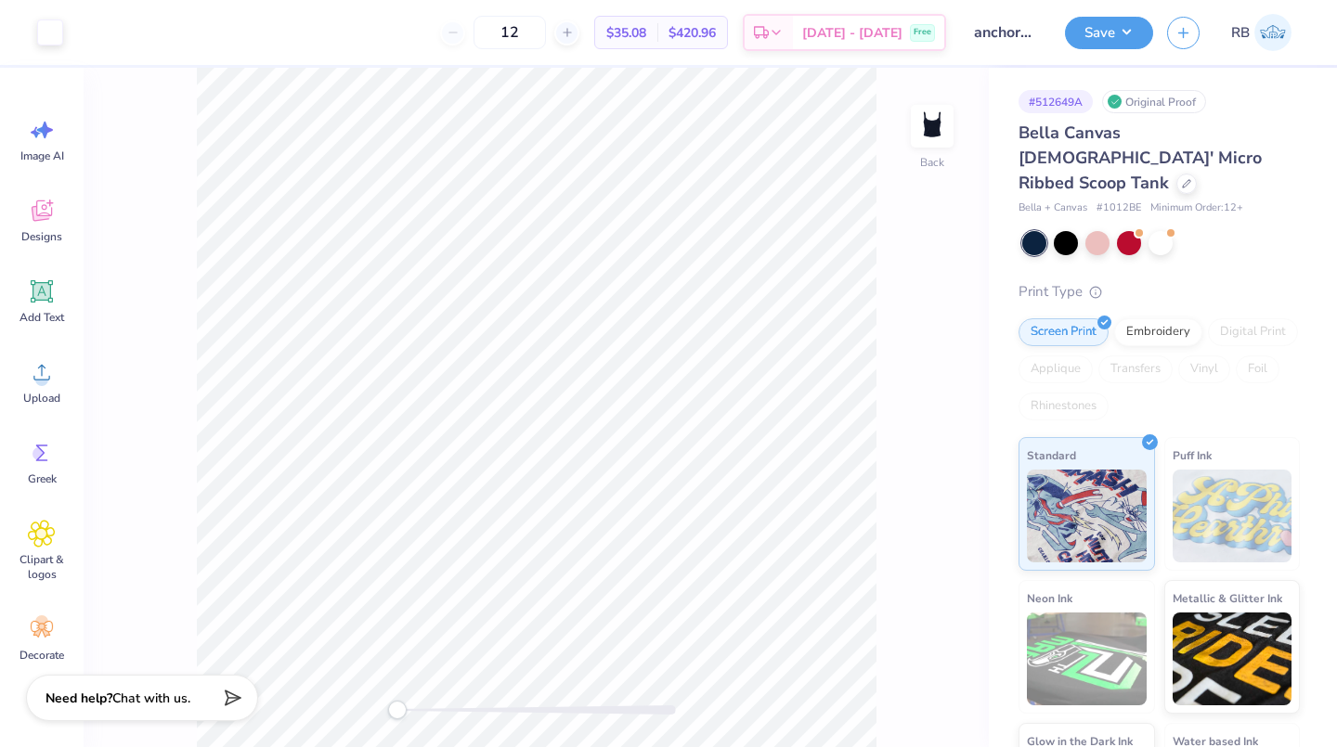
click at [1182, 179] on icon at bounding box center [1186, 183] width 9 height 9
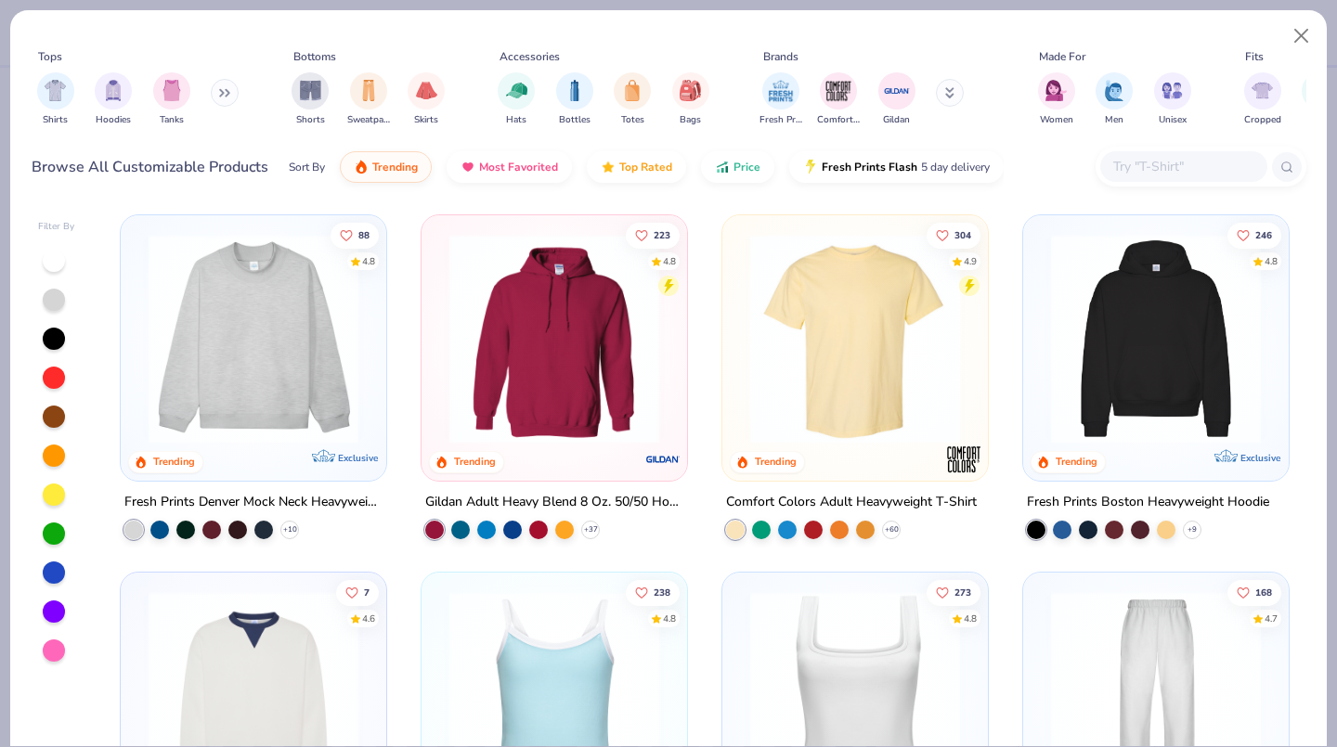
click at [168, 100] on img "filter for Tanks" at bounding box center [172, 90] width 20 height 21
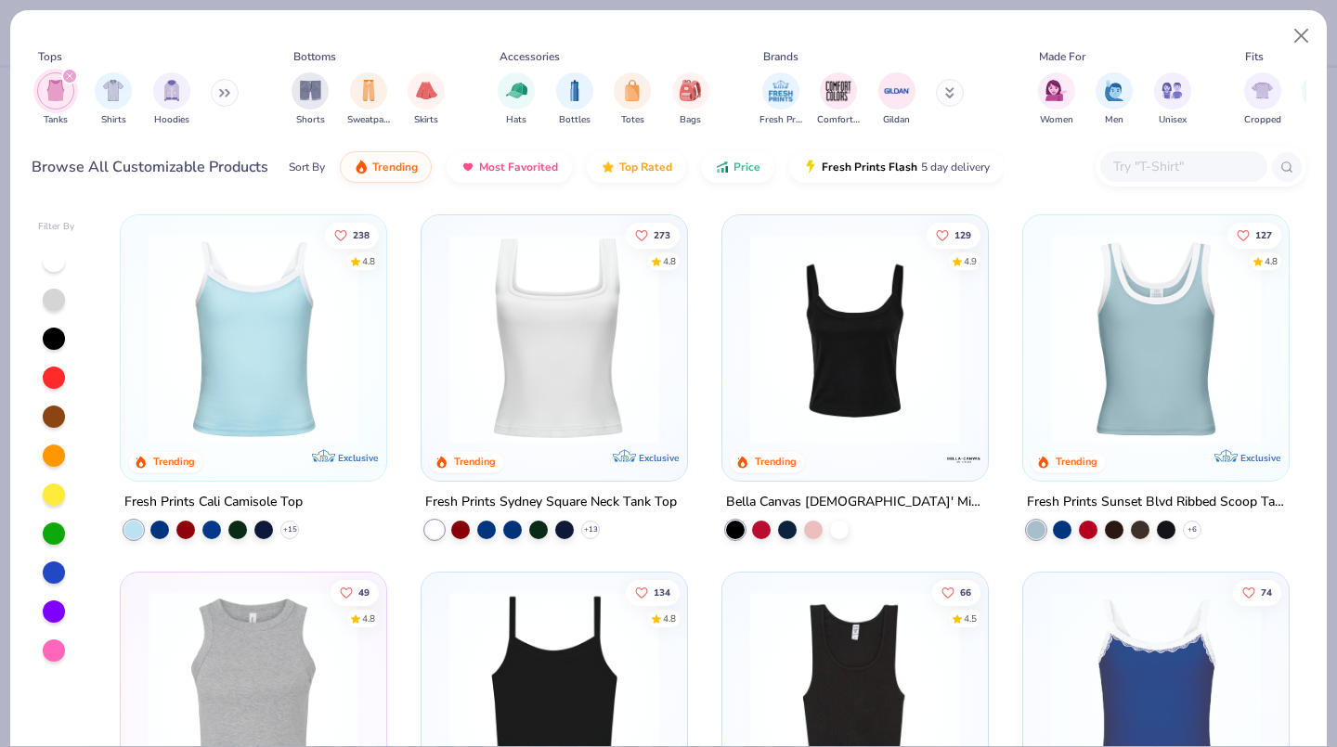
click at [538, 398] on img at bounding box center [554, 339] width 228 height 210
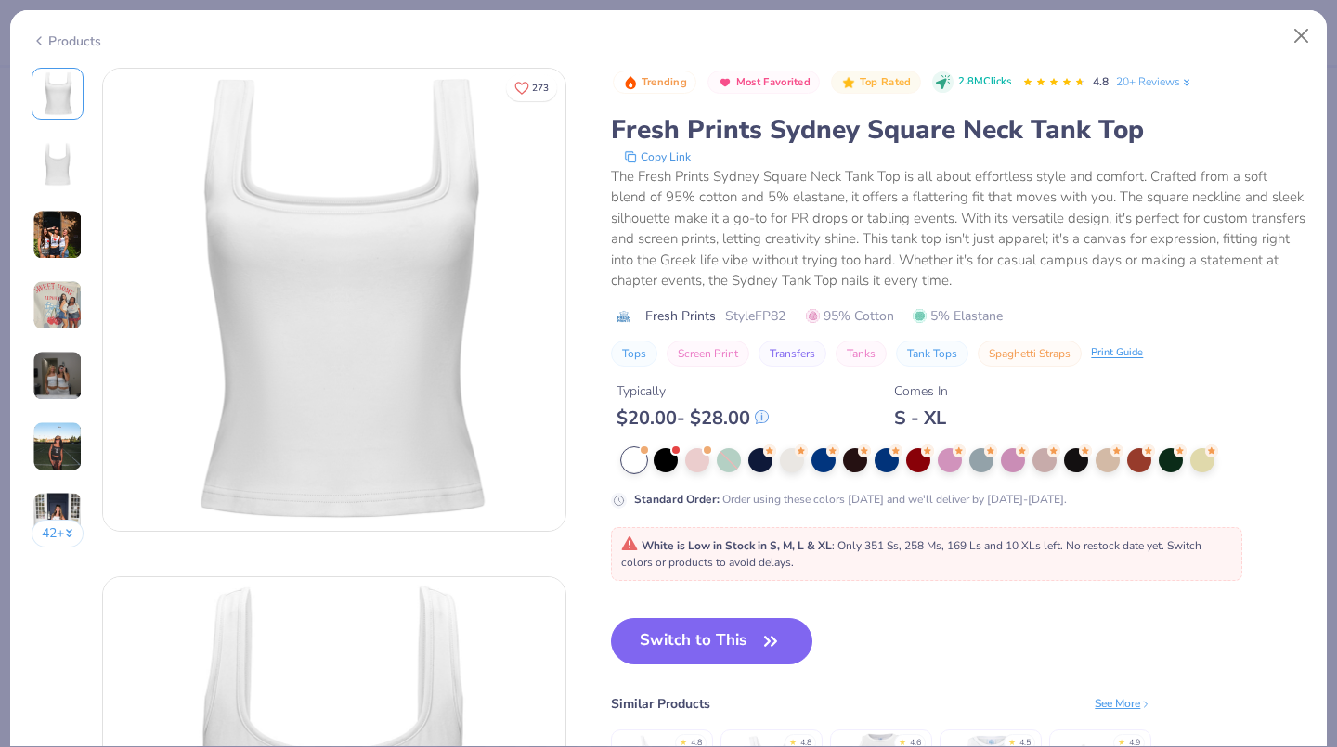
click at [706, 653] on button "Switch to This" at bounding box center [711, 641] width 201 height 46
click at [693, 618] on button "Switch to This" at bounding box center [711, 641] width 201 height 46
click at [711, 630] on button "Switch to This" at bounding box center [711, 641] width 201 height 46
click at [768, 641] on icon "button" at bounding box center [770, 641] width 11 height 8
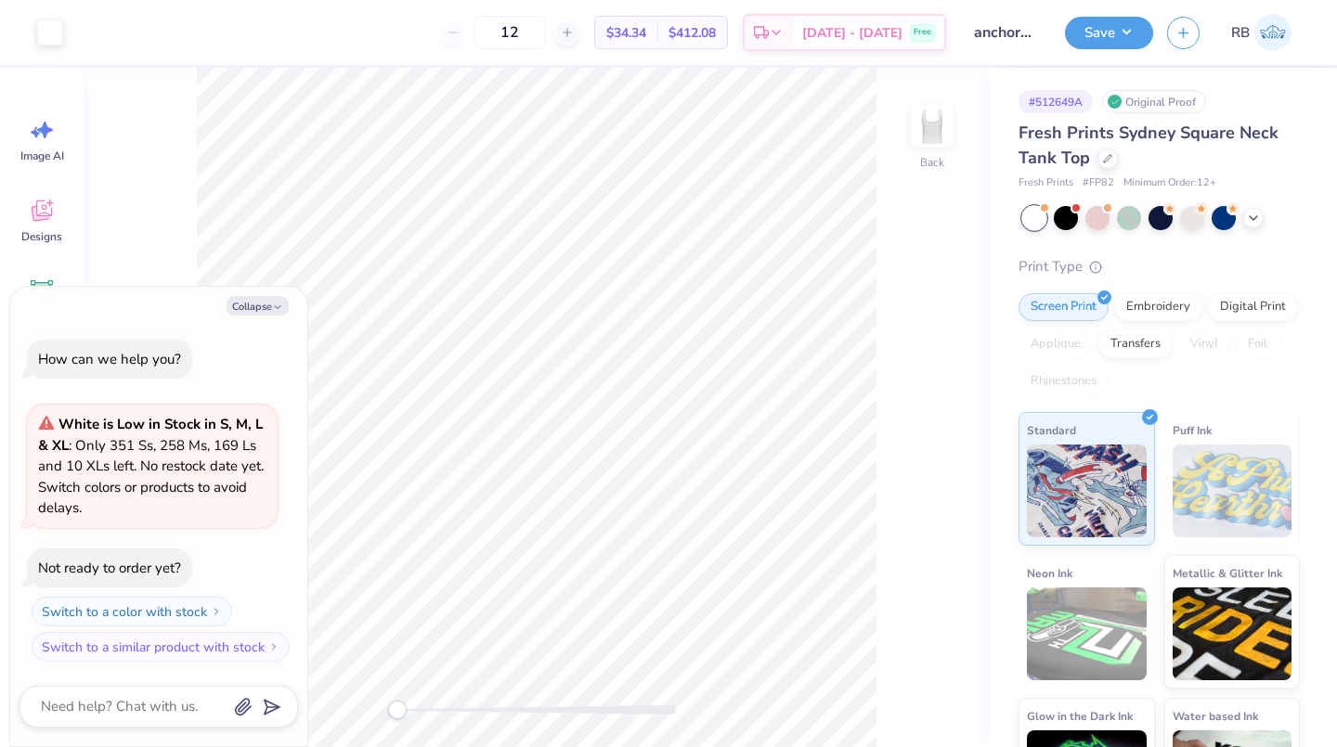
click at [524, 34] on input "12" at bounding box center [509, 32] width 72 height 33
type textarea "x"
click at [540, 29] on input "12" at bounding box center [509, 32] width 72 height 33
type input "1"
type textarea "x"
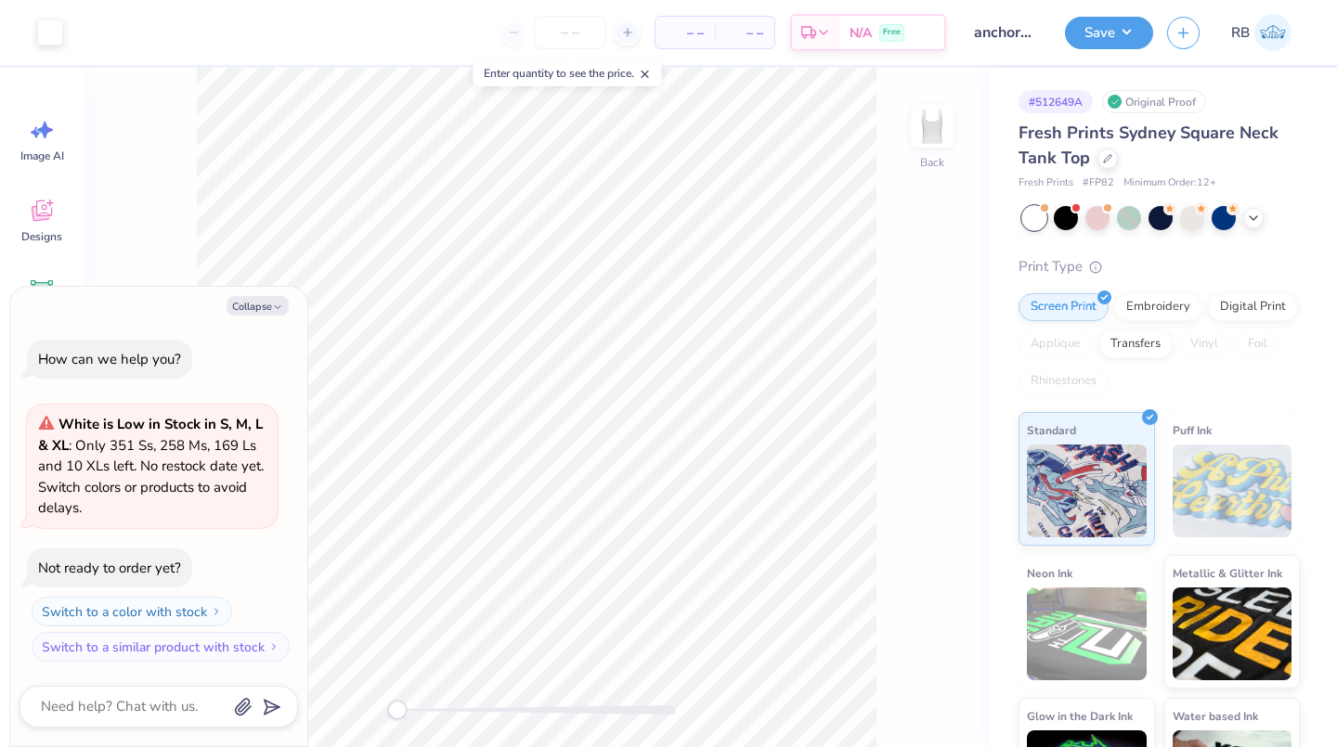
type input "3"
type textarea "x"
type input "315"
type textarea "x"
type input "315"
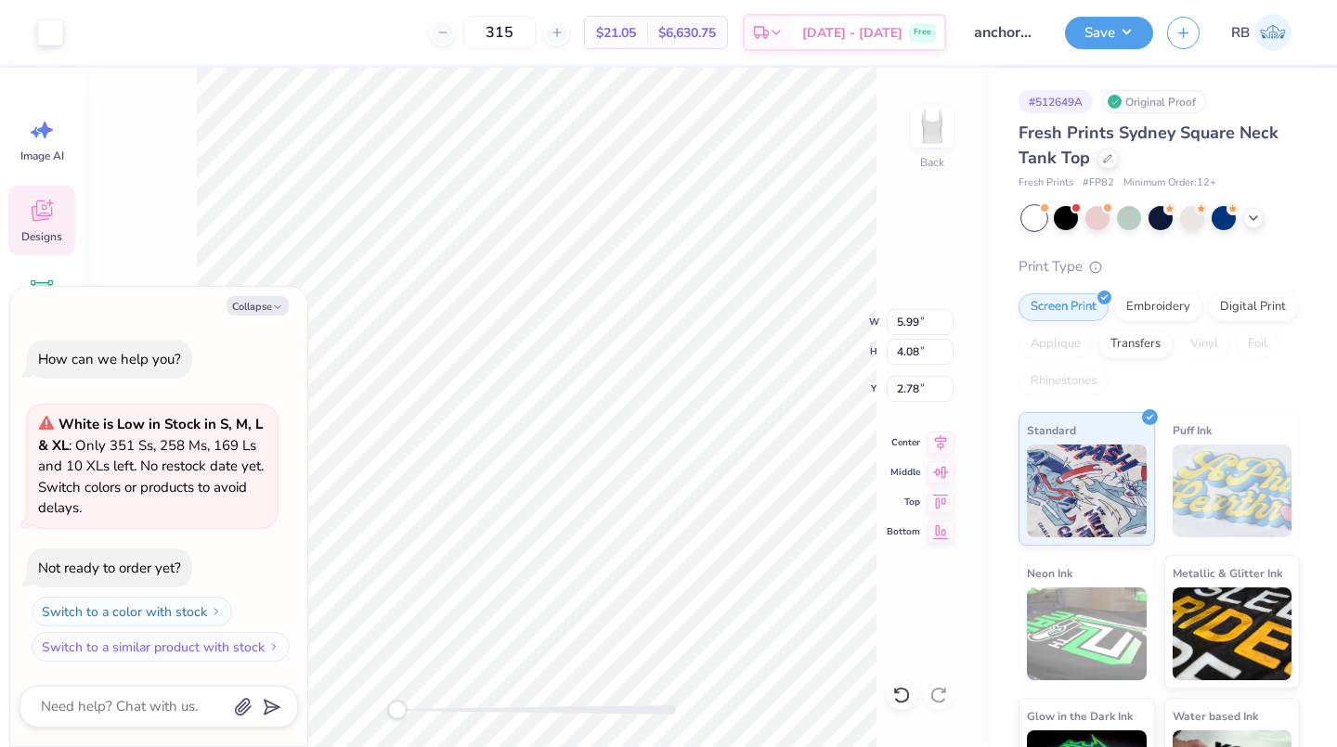
click at [257, 306] on button "Collapse" at bounding box center [258, 305] width 62 height 19
type textarea "x"
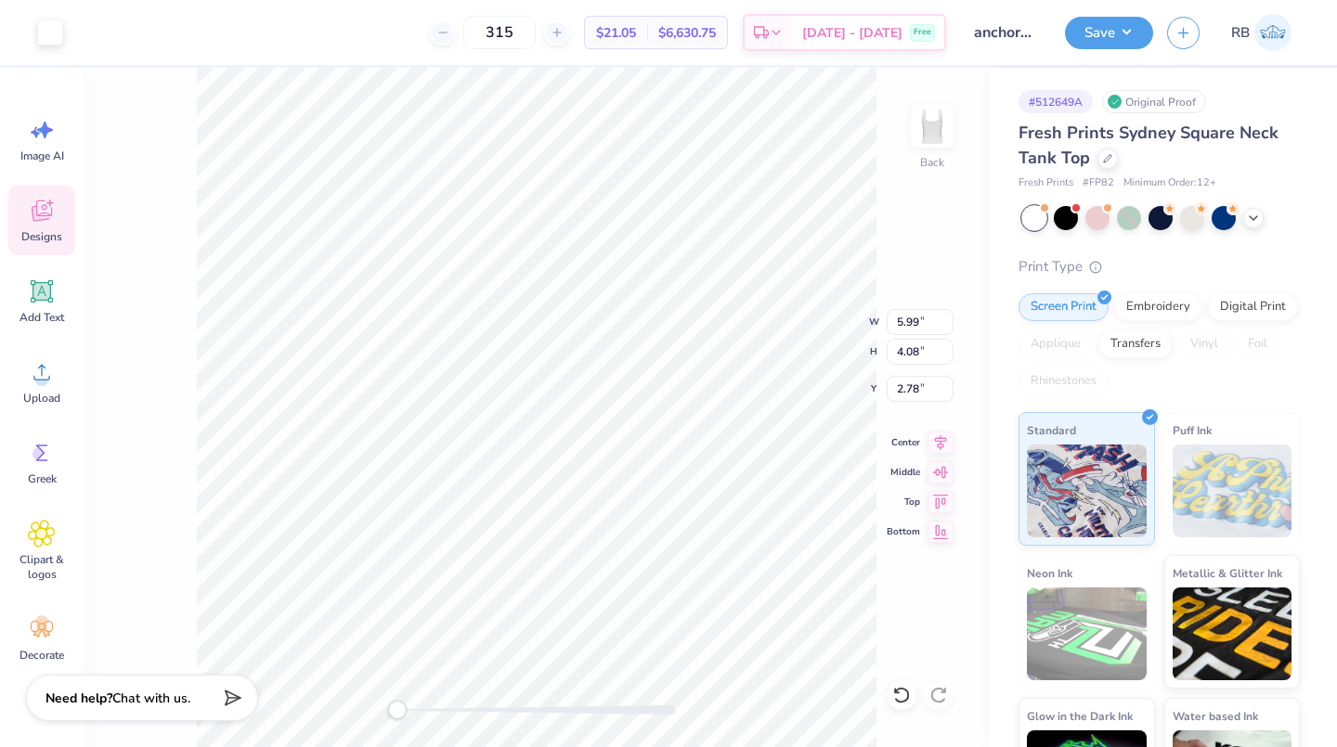
click at [54, 31] on div at bounding box center [50, 32] width 26 height 26
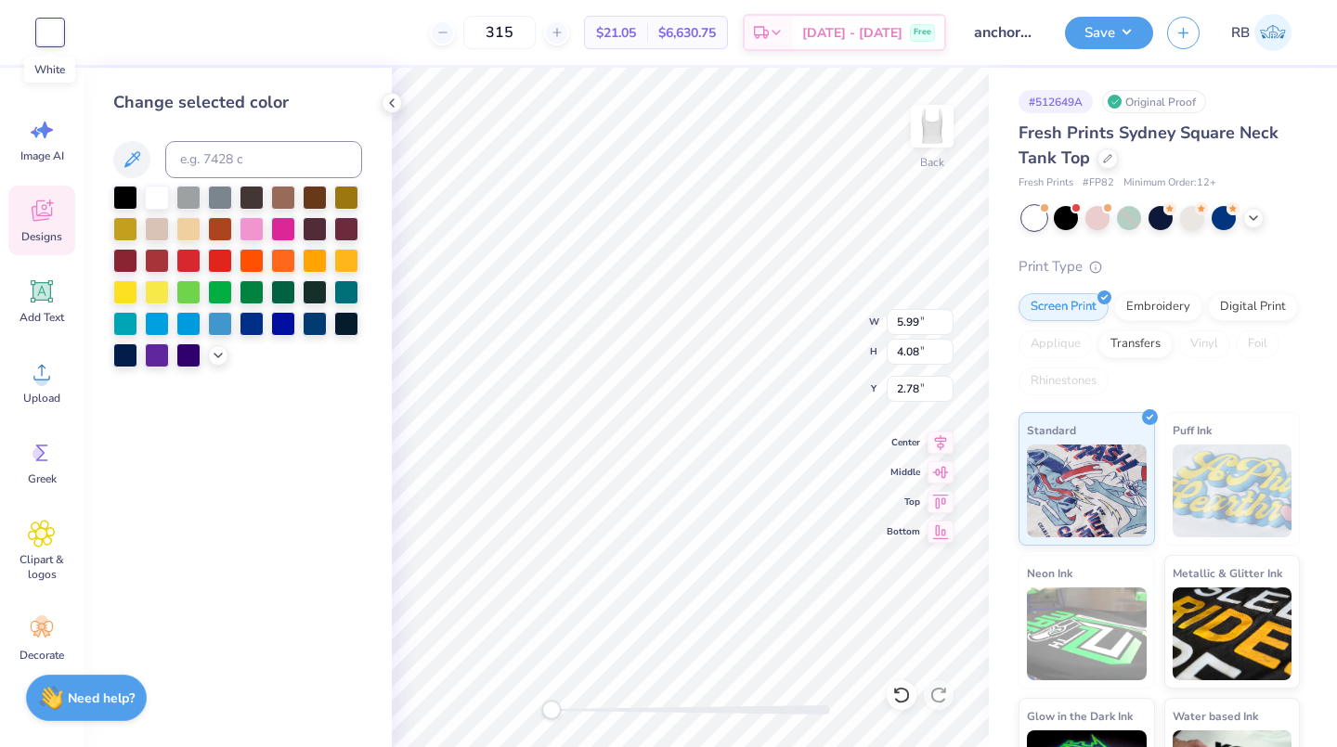
click at [120, 357] on div at bounding box center [125, 355] width 24 height 24
type input "1.44"
type input "2.02"
type input "3.77"
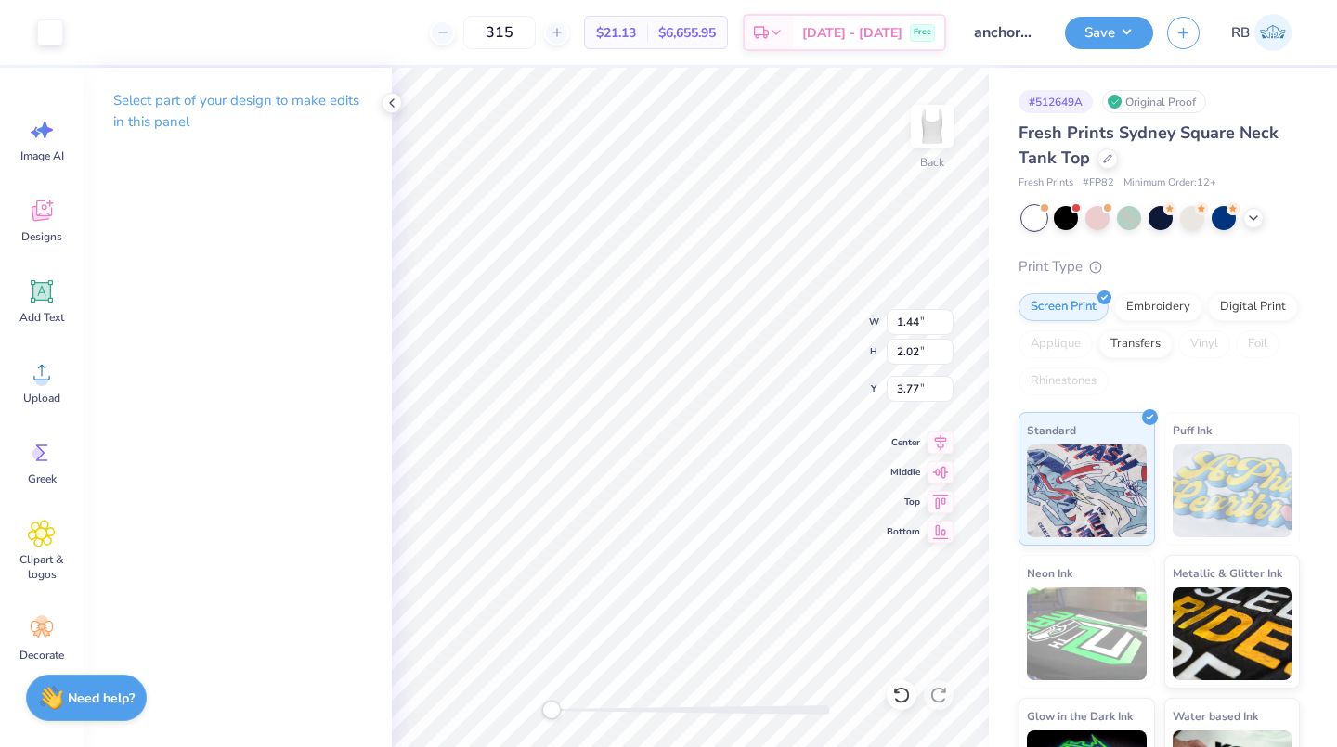
click at [53, 32] on div at bounding box center [50, 32] width 26 height 26
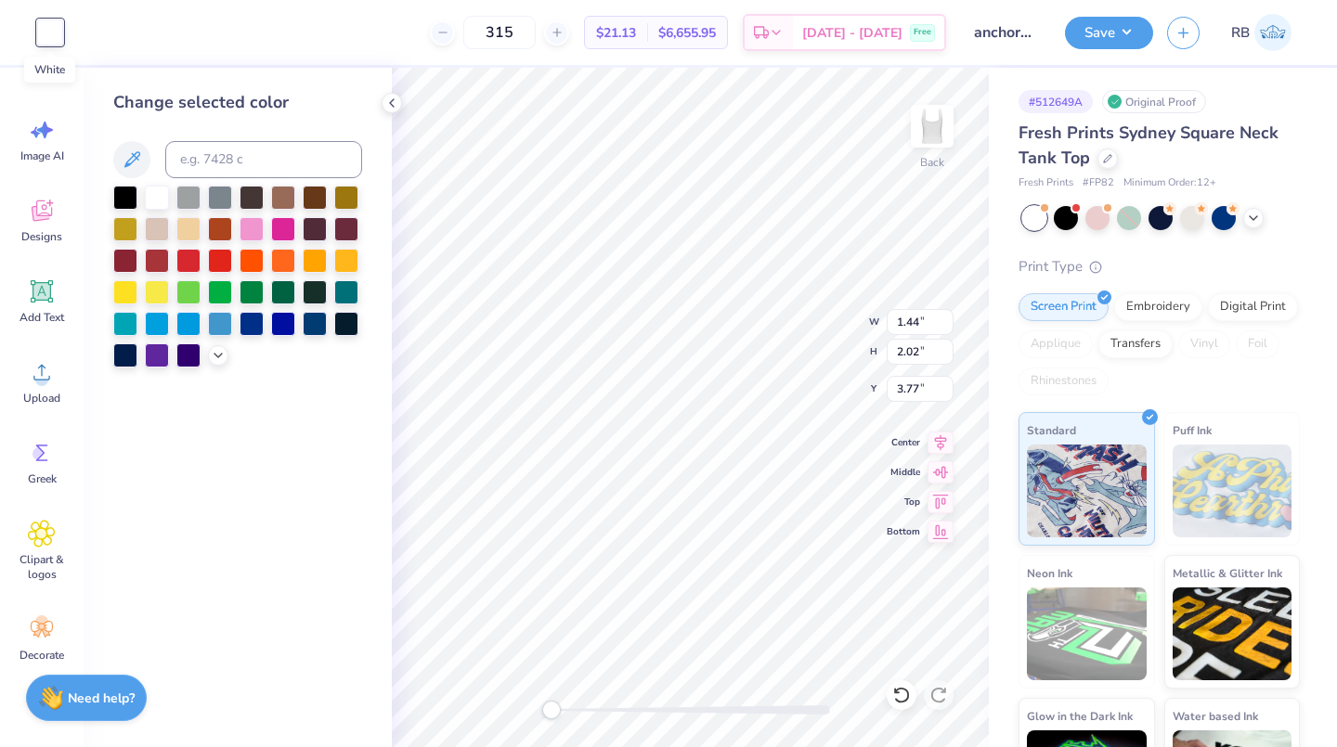
click at [129, 361] on div at bounding box center [125, 355] width 24 height 24
click at [121, 346] on div at bounding box center [125, 355] width 24 height 24
click at [130, 356] on div at bounding box center [125, 355] width 24 height 24
click at [129, 353] on div at bounding box center [125, 355] width 24 height 24
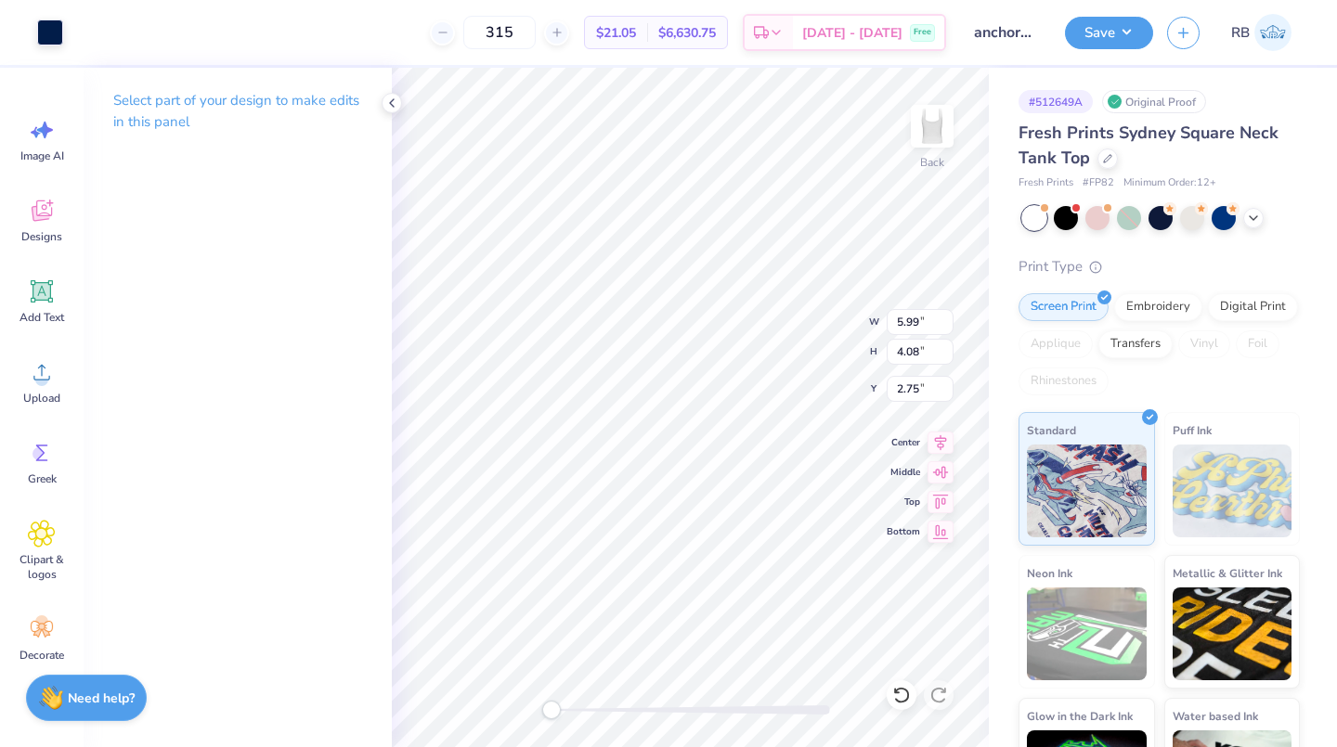
click at [52, 24] on div at bounding box center [50, 32] width 26 height 26
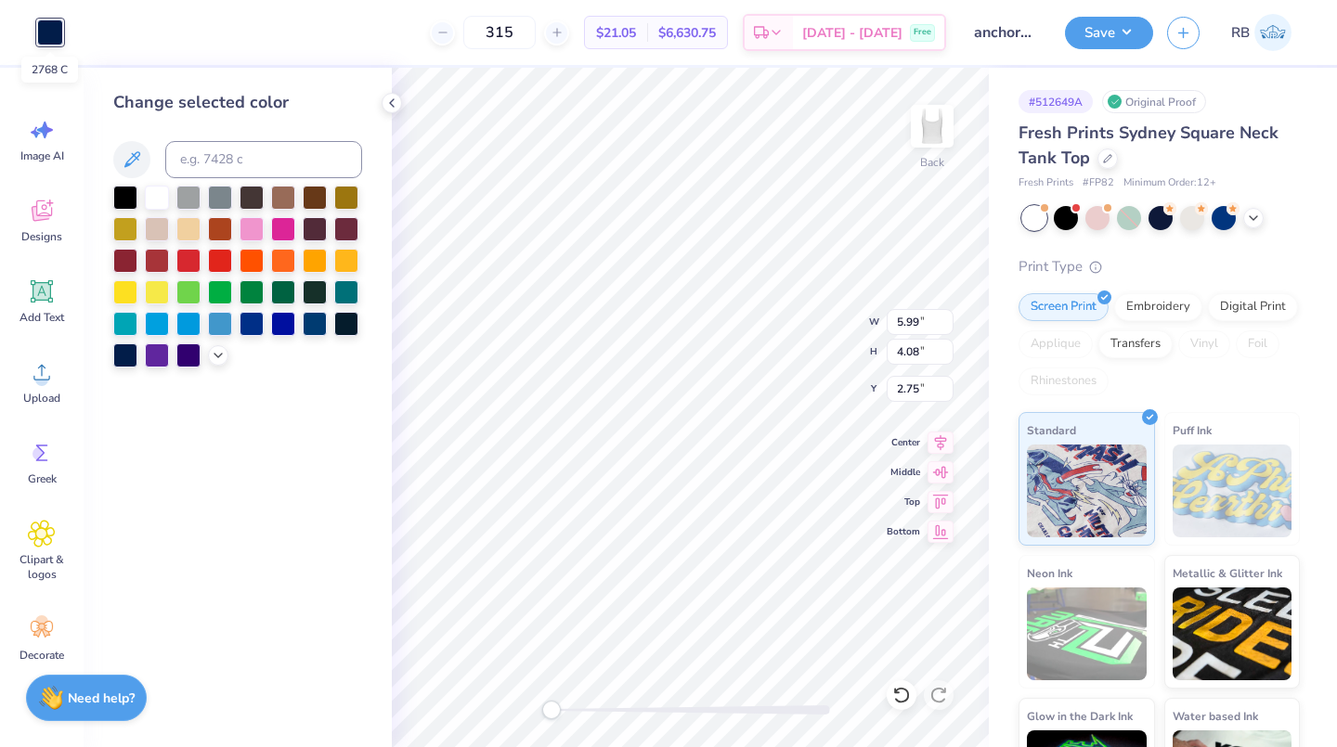
click at [161, 328] on div at bounding box center [157, 324] width 24 height 24
click at [125, 362] on div at bounding box center [125, 355] width 24 height 24
click at [126, 349] on div at bounding box center [125, 355] width 24 height 24
click at [133, 356] on div at bounding box center [125, 355] width 24 height 24
click at [127, 356] on div at bounding box center [125, 355] width 24 height 24
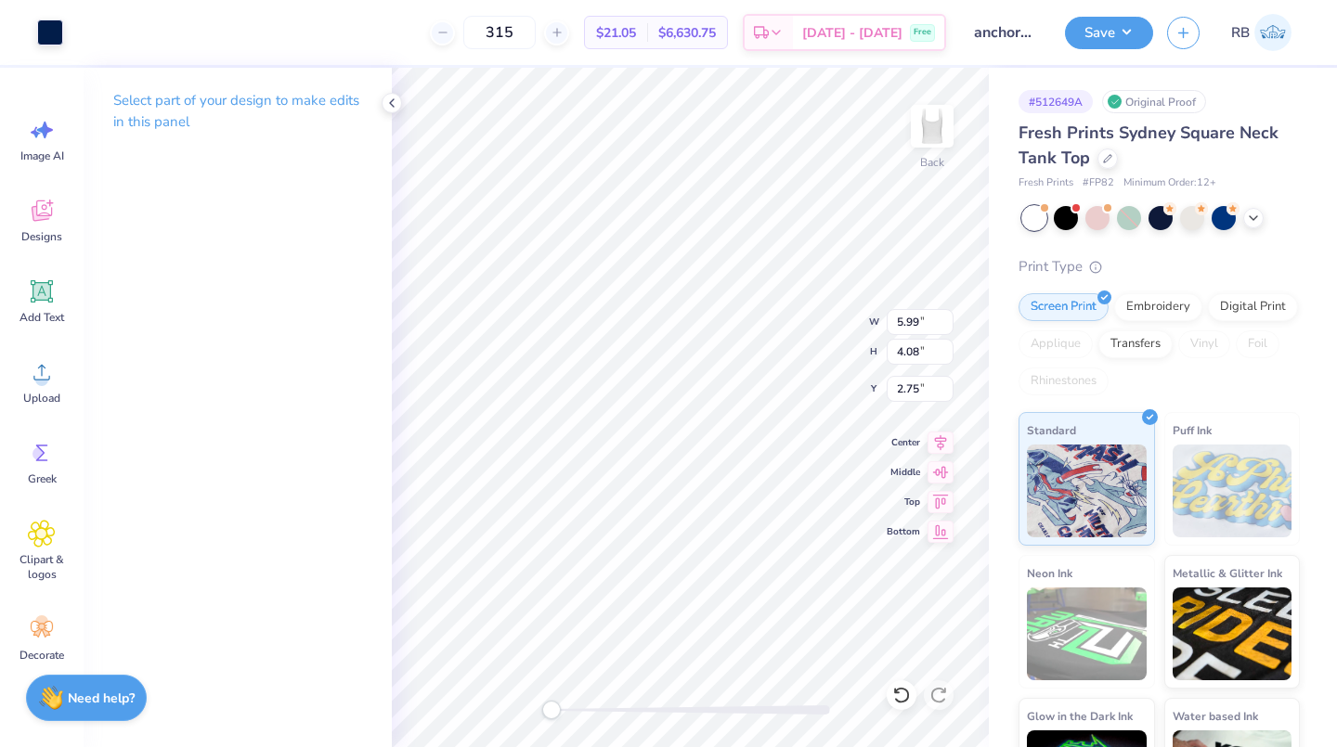
type input "1.93"
